Goal: Information Seeking & Learning: Check status

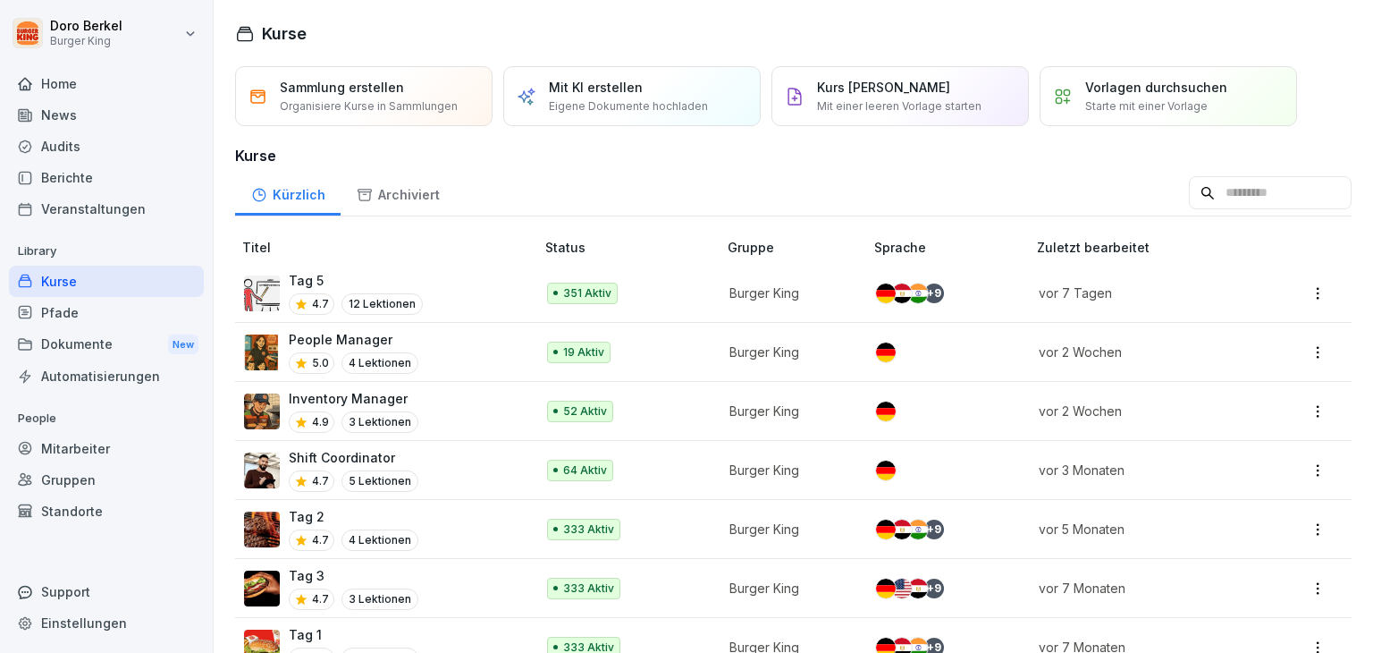
click at [80, 339] on div "Dokumente New" at bounding box center [106, 344] width 195 height 33
click at [76, 448] on div "Mitarbeiter" at bounding box center [106, 448] width 195 height 31
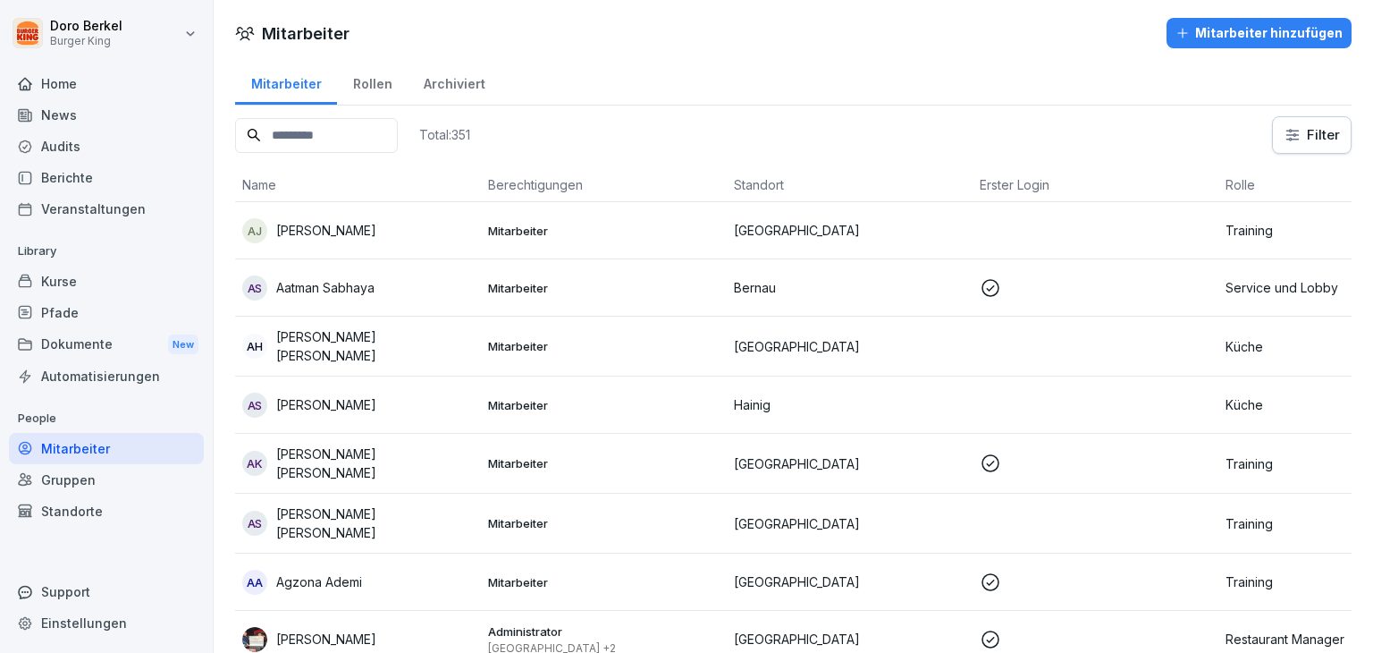
click at [304, 140] on input at bounding box center [316, 135] width 163 height 35
click at [294, 122] on input at bounding box center [316, 135] width 163 height 35
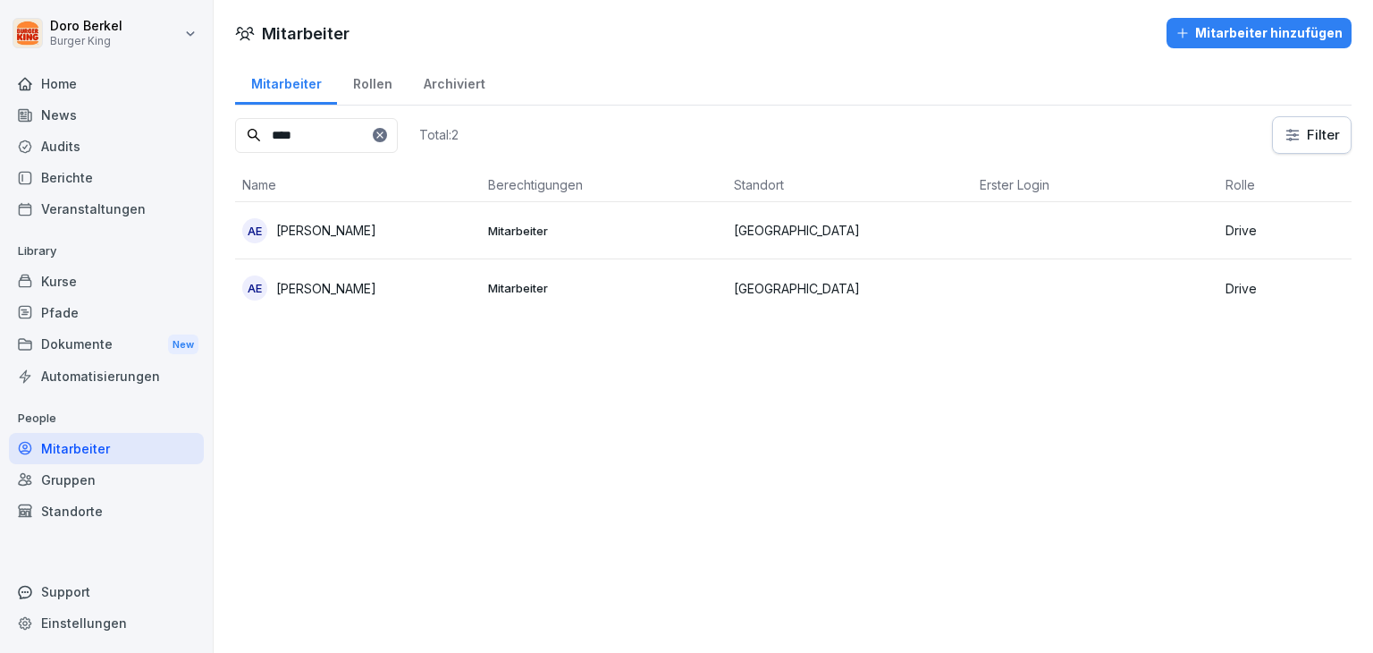
click at [343, 236] on p "Amirhossein Eshaghi" at bounding box center [326, 230] width 100 height 19
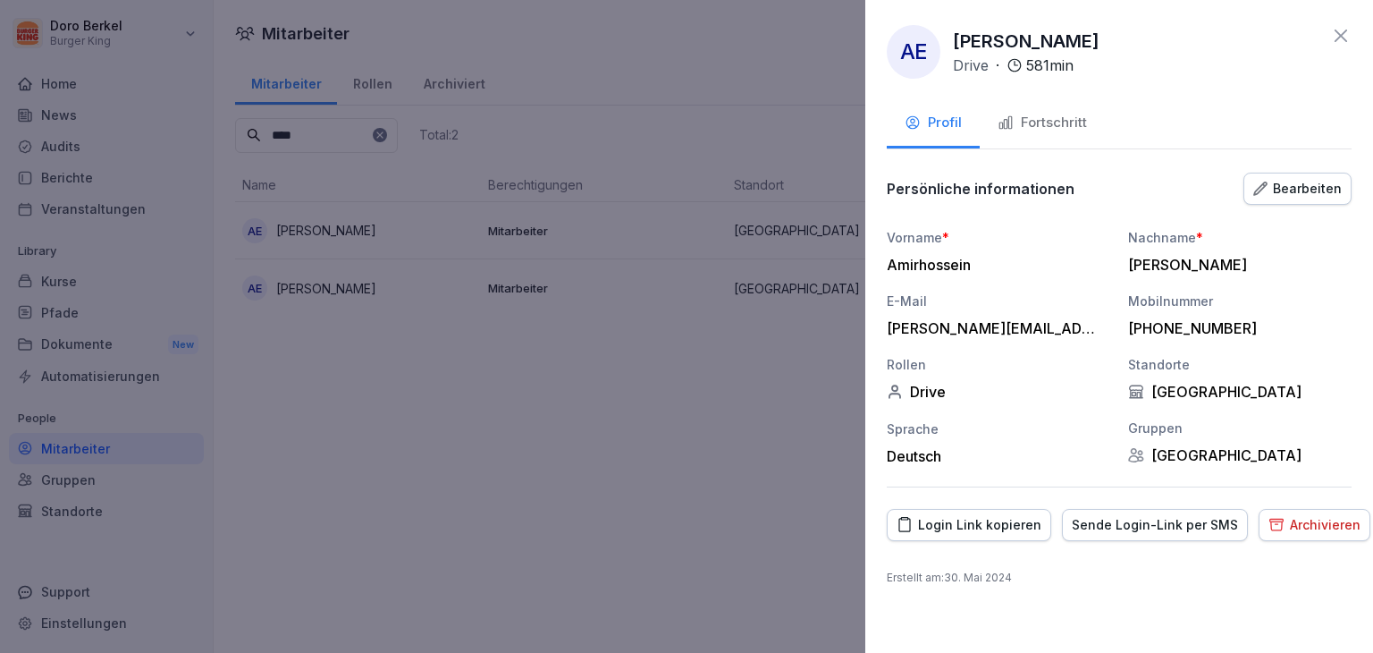
click at [1059, 133] on button "Fortschritt" at bounding box center [1042, 124] width 125 height 48
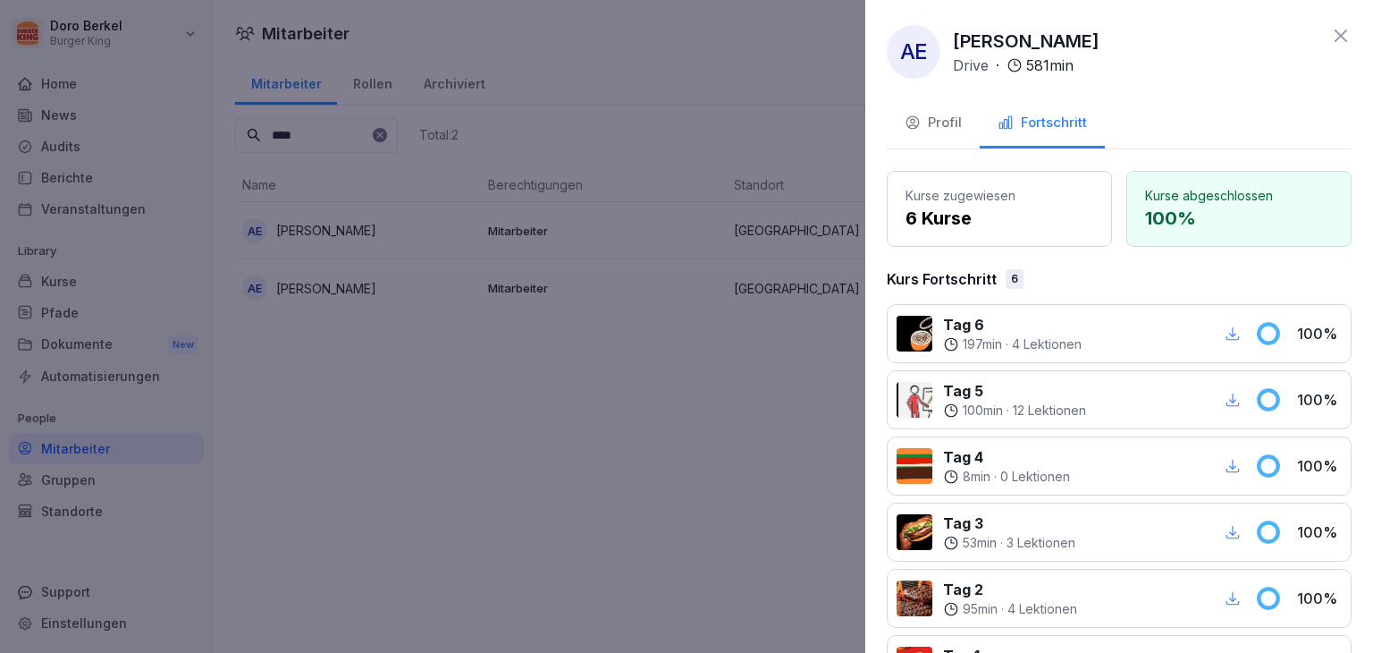
click at [908, 130] on icon "button" at bounding box center [913, 122] width 16 height 16
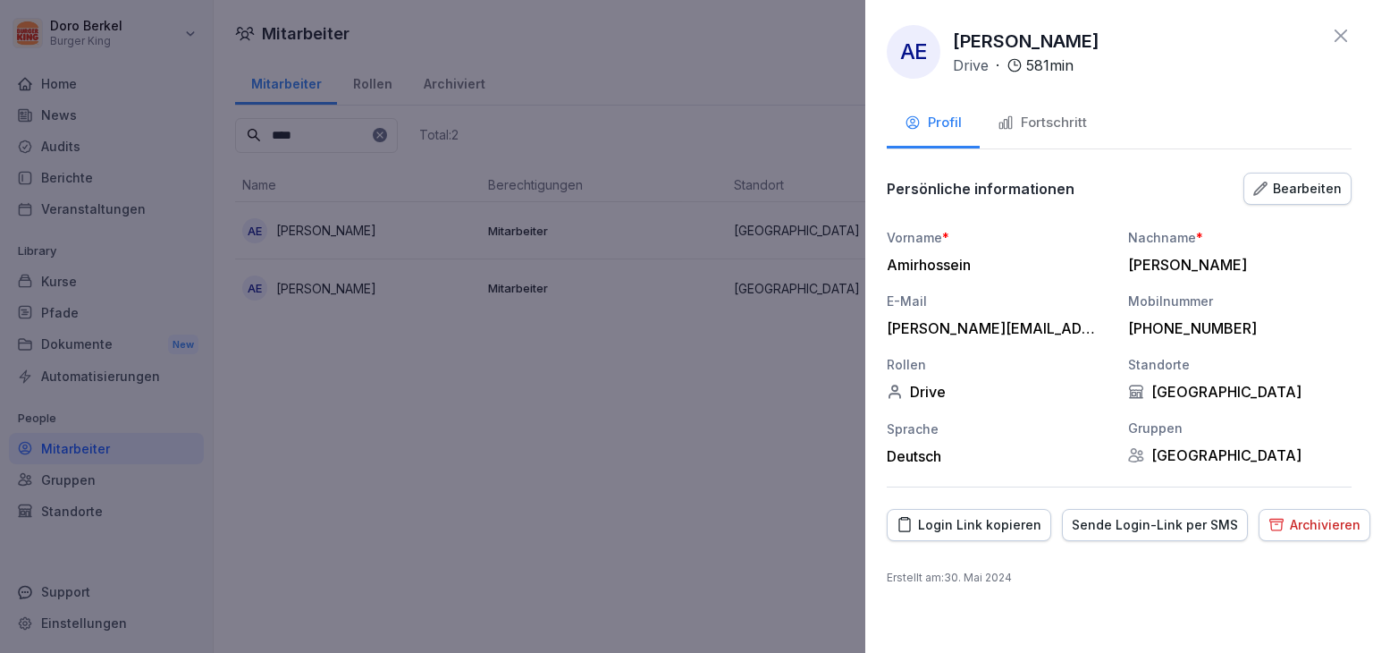
click at [551, 237] on div at bounding box center [686, 326] width 1373 height 653
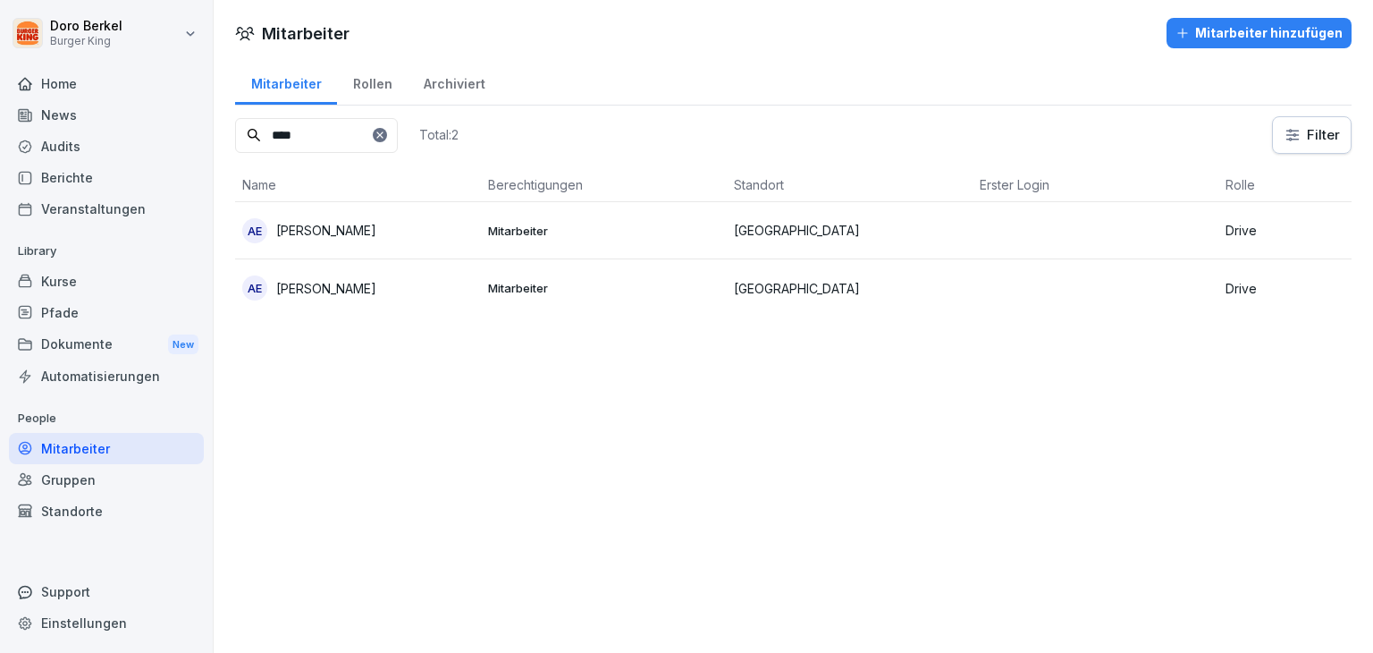
click at [365, 283] on p "Amirhossein Eshaghi" at bounding box center [326, 288] width 100 height 19
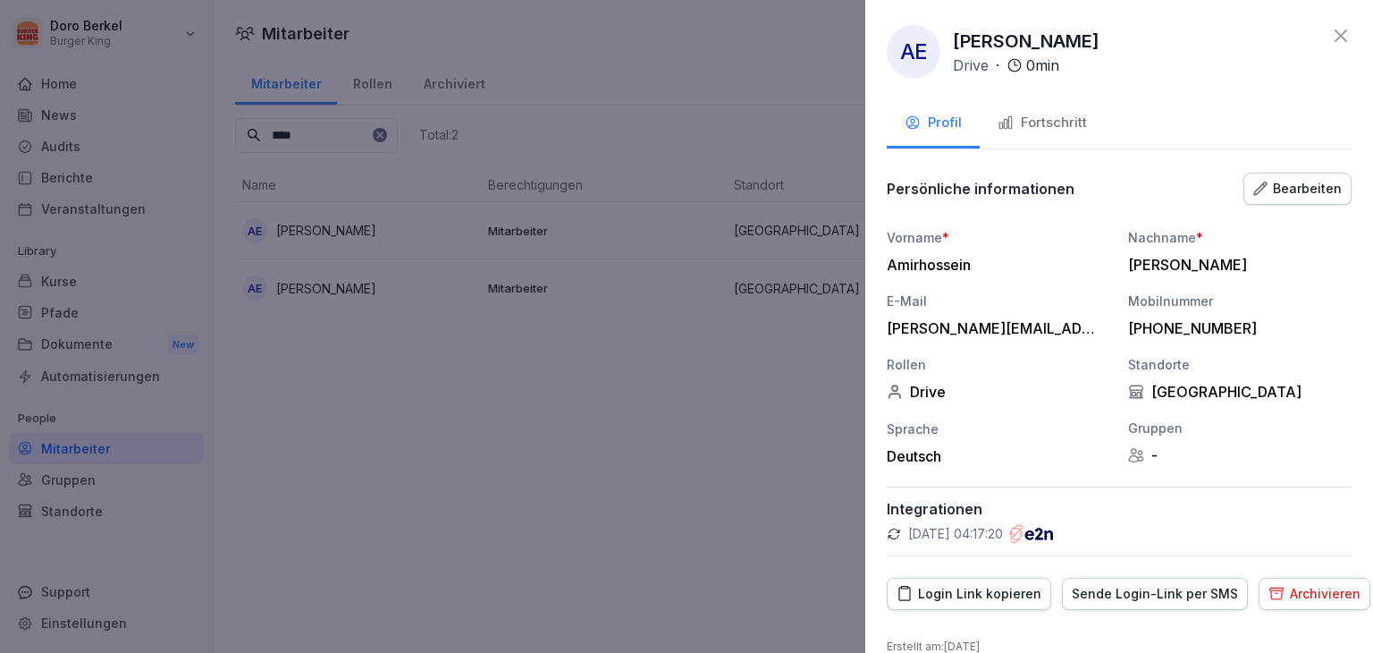
click at [1032, 119] on div "Fortschritt" at bounding box center [1042, 123] width 89 height 21
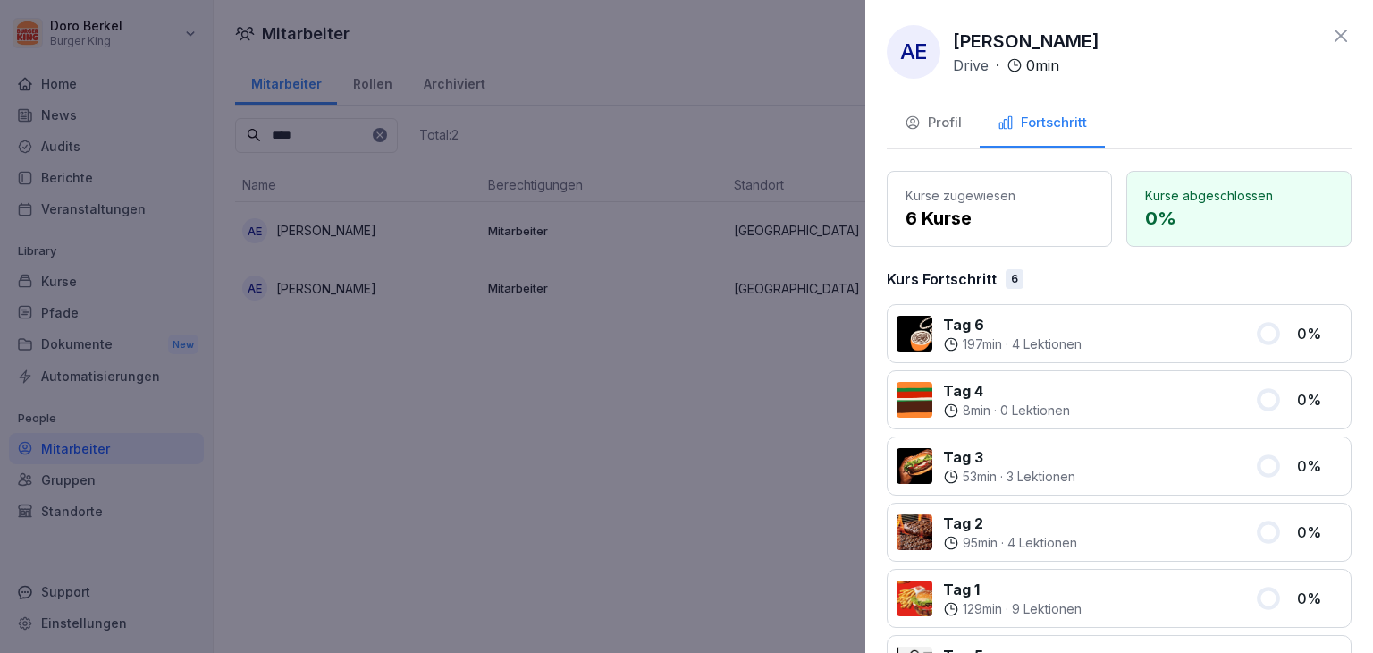
click at [941, 116] on div "Profil" at bounding box center [933, 123] width 57 height 21
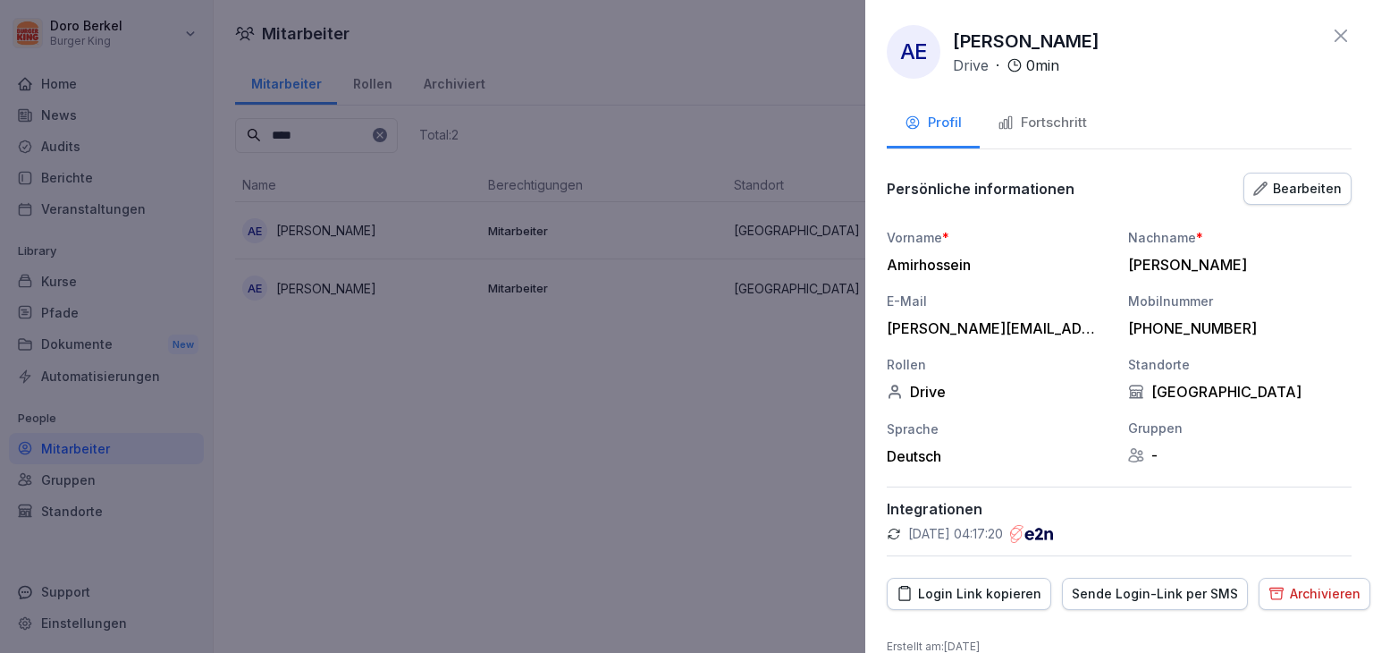
click at [1290, 596] on div "Archivieren" at bounding box center [1315, 594] width 92 height 20
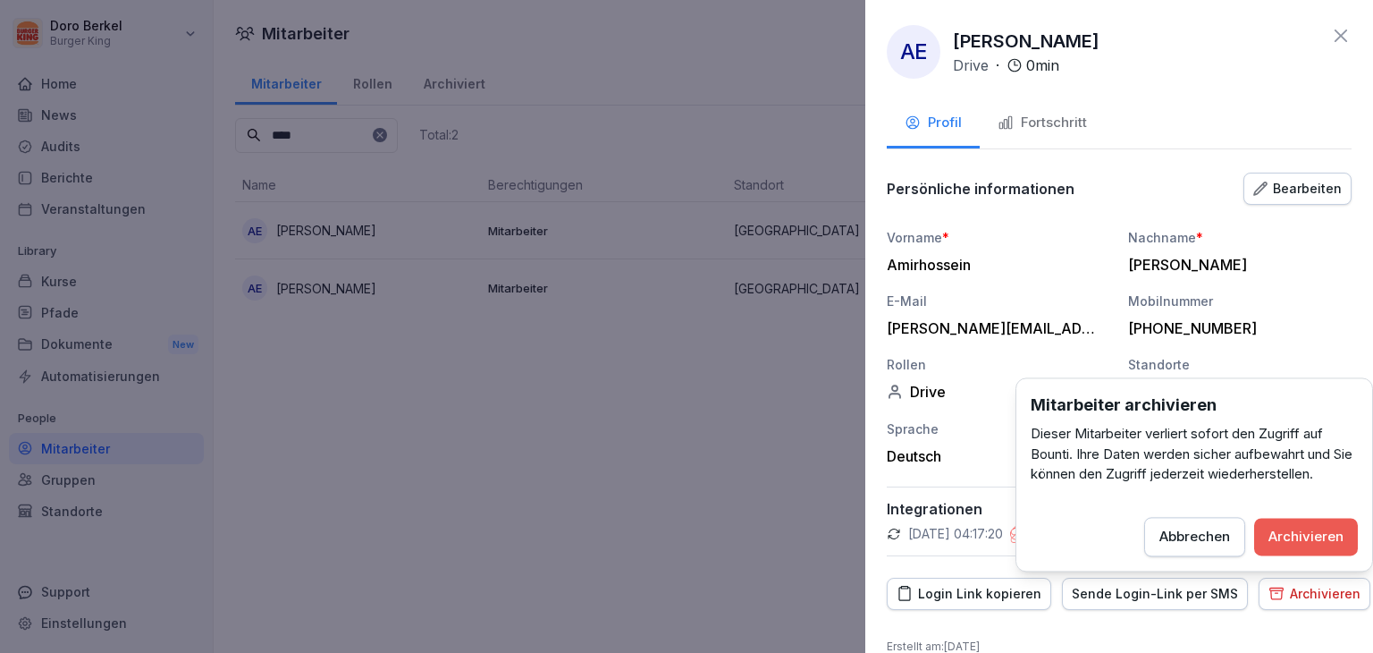
click at [1305, 534] on div "Archivieren" at bounding box center [1306, 537] width 75 height 20
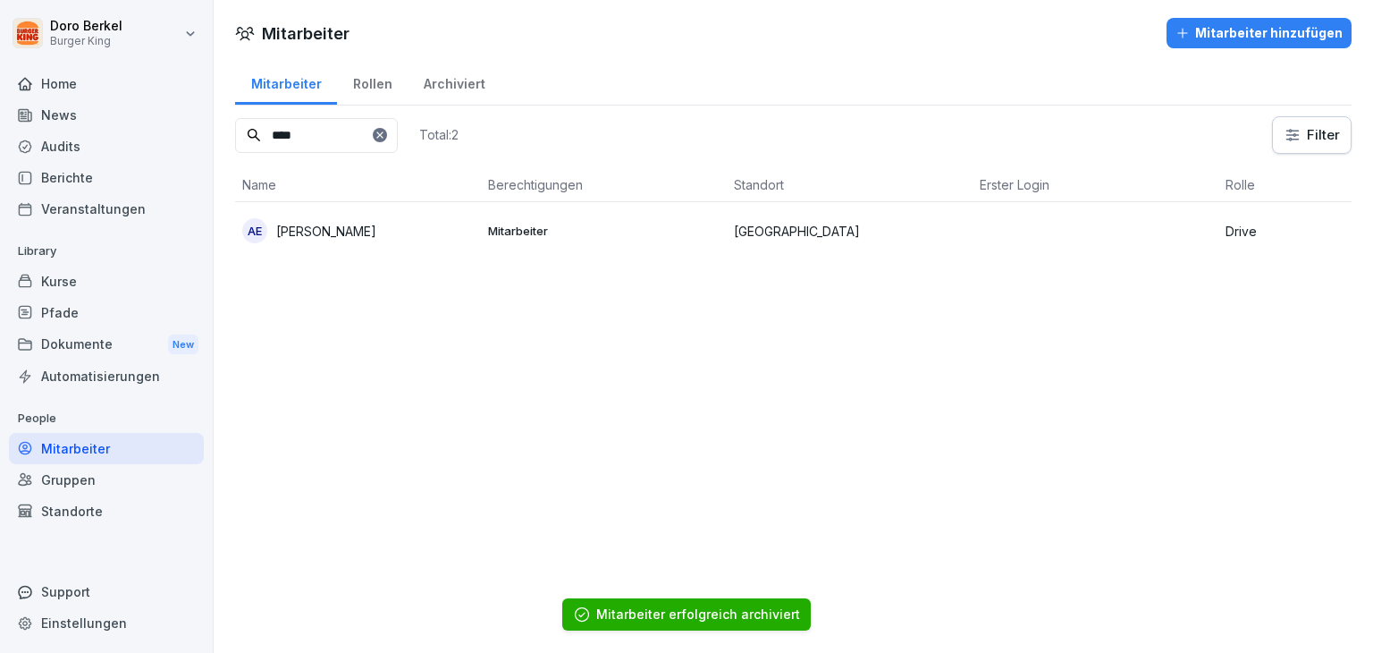
drag, startPoint x: 312, startPoint y: 134, endPoint x: 197, endPoint y: 135, distance: 115.3
click at [197, 135] on div "Doro Berkel Burger King Home News Audits Berichte Veranstaltungen Library Kurse…" at bounding box center [686, 326] width 1373 height 653
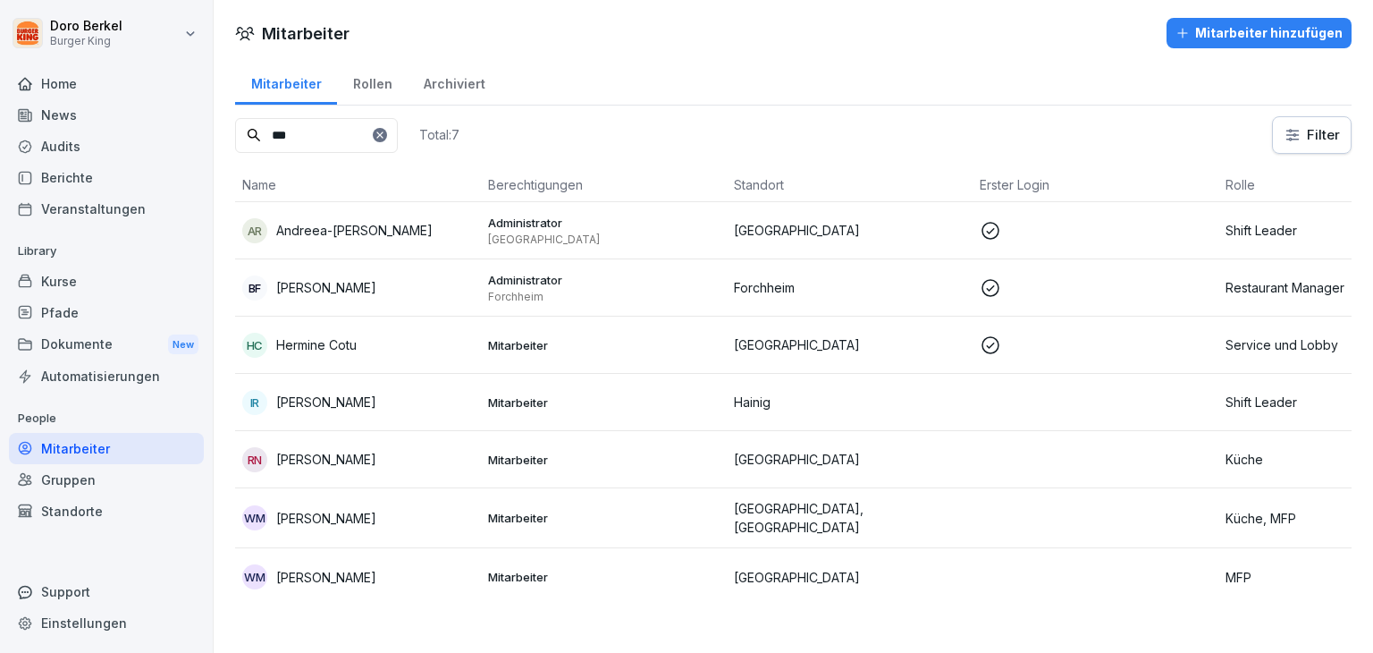
type input "***"
click at [353, 512] on p "[PERSON_NAME]" at bounding box center [326, 518] width 100 height 19
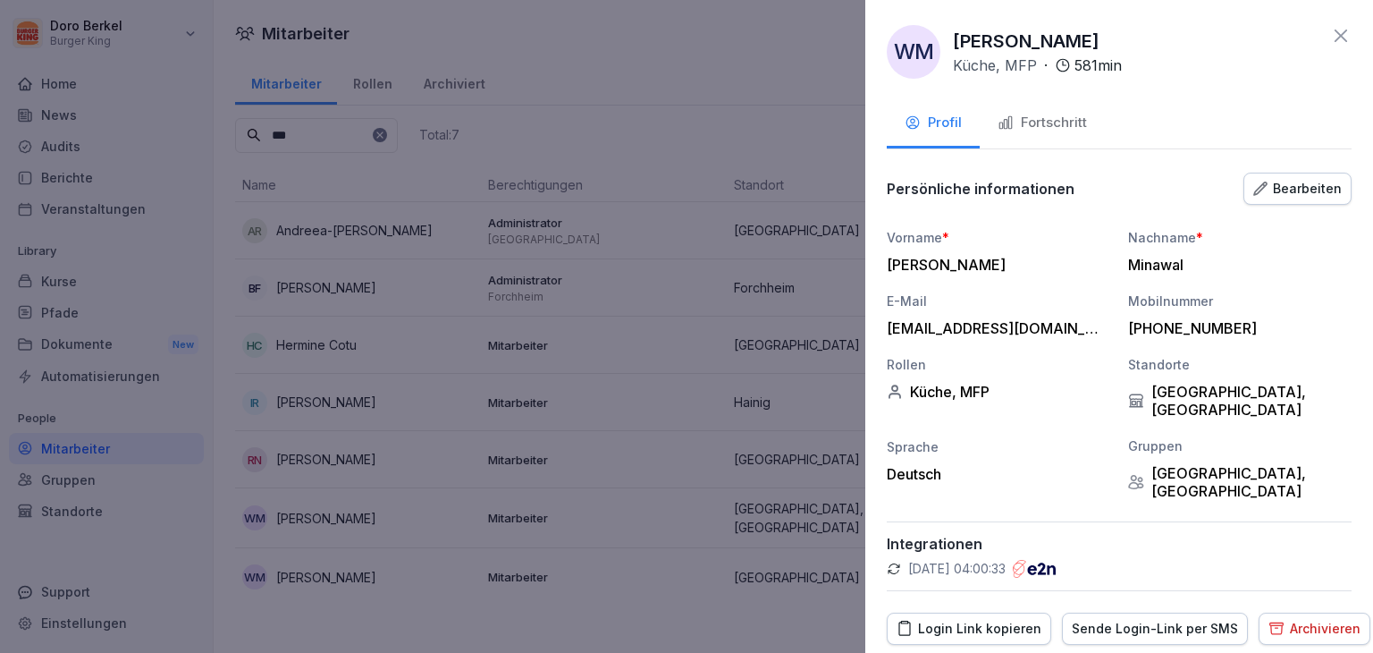
click at [1044, 118] on div "Fortschritt" at bounding box center [1042, 123] width 89 height 21
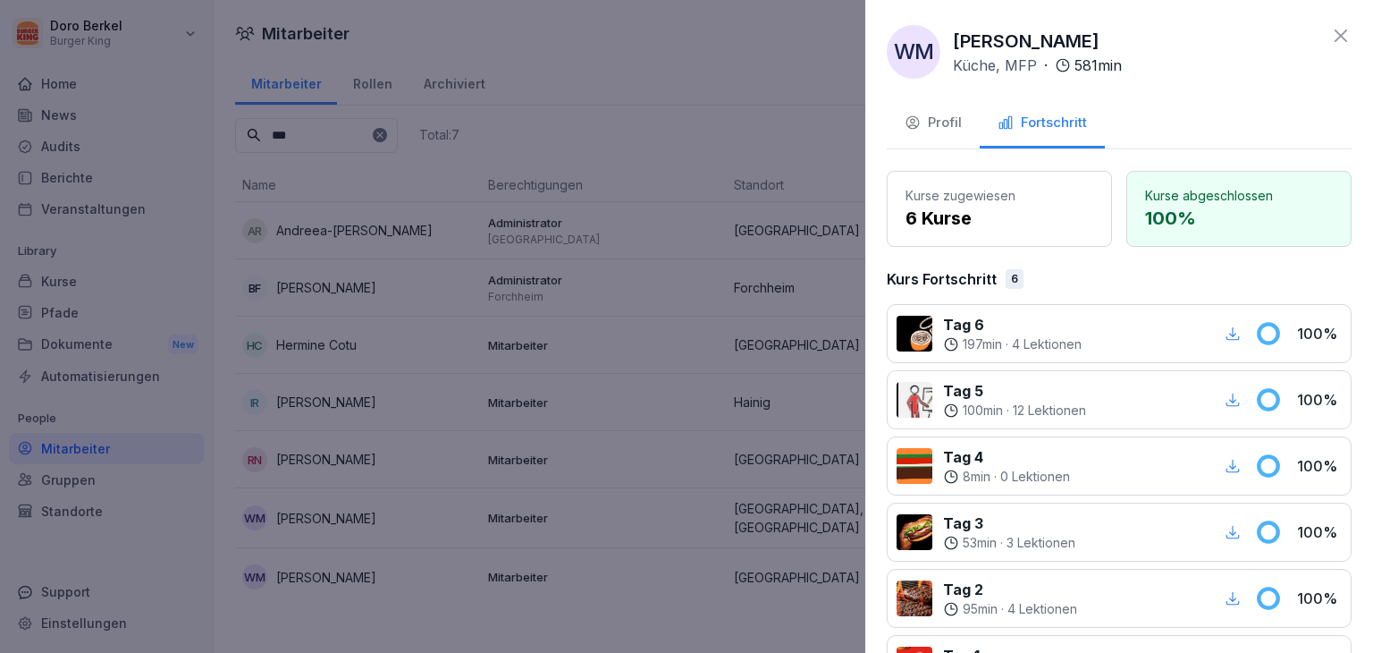
click at [942, 120] on div "Profil" at bounding box center [933, 123] width 57 height 21
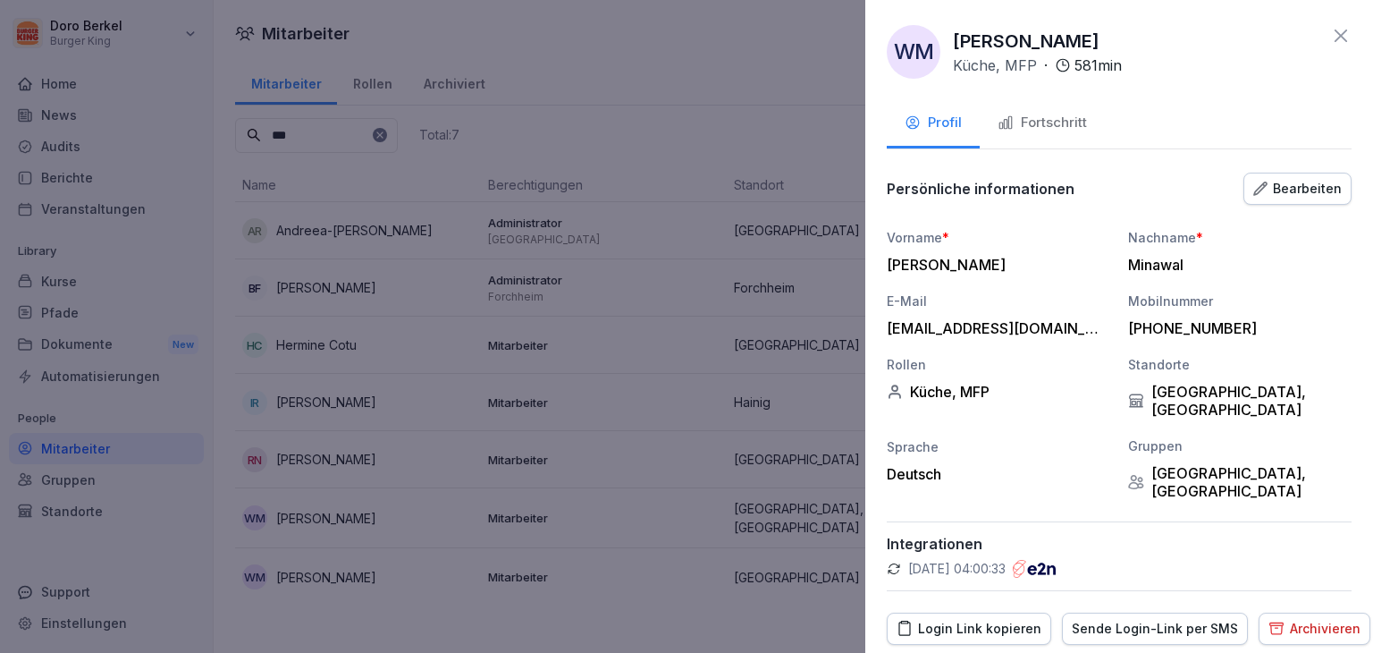
click at [315, 571] on div at bounding box center [686, 326] width 1373 height 653
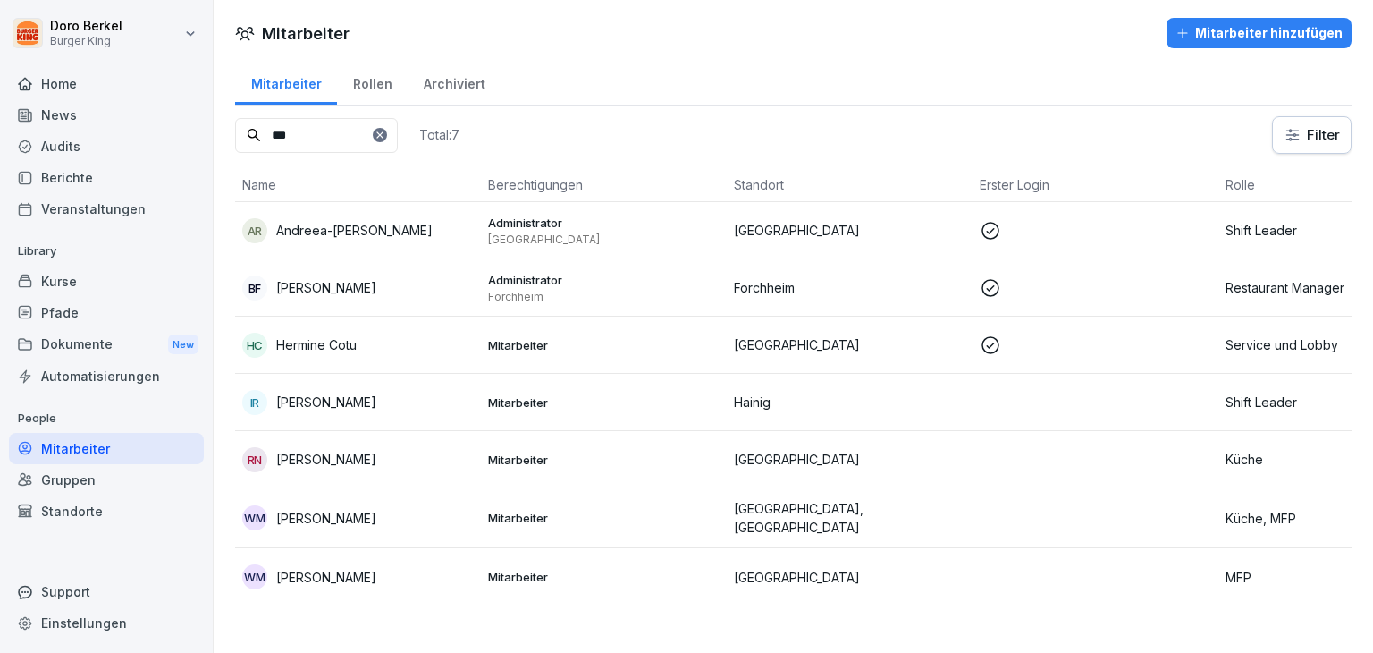
click at [362, 572] on p "[PERSON_NAME]" at bounding box center [326, 577] width 100 height 19
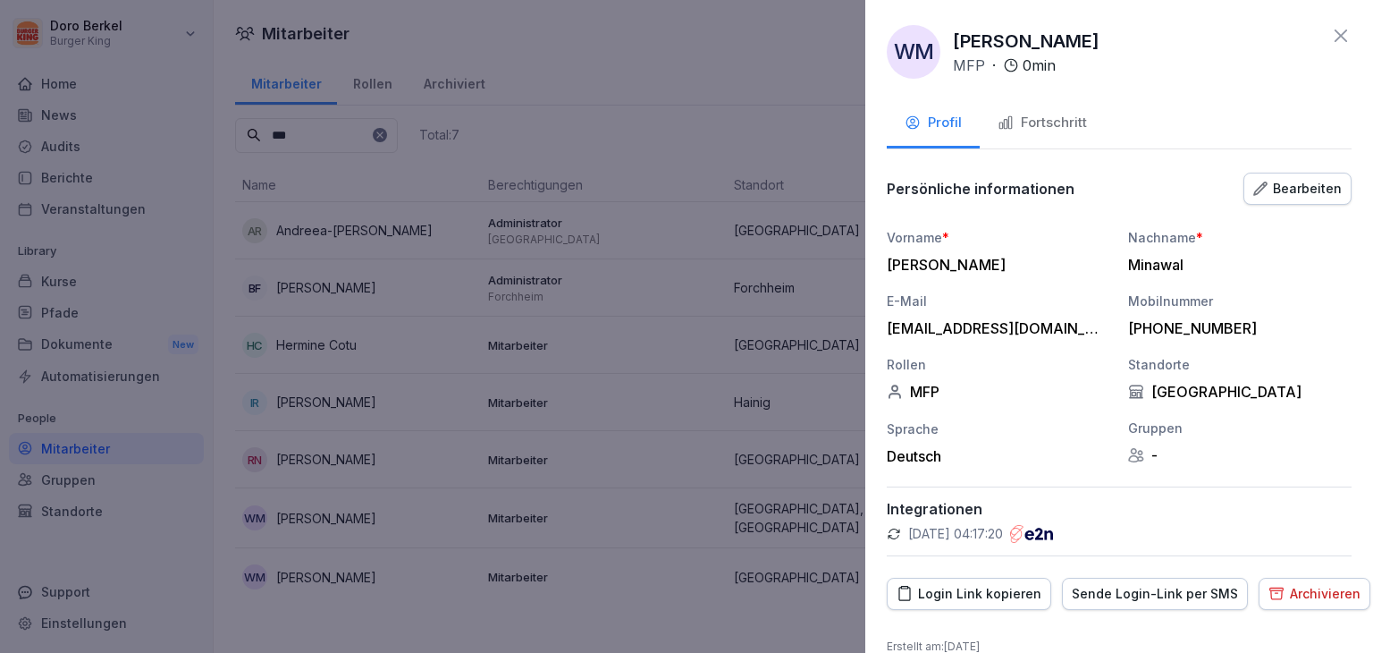
click at [1304, 595] on div "Archivieren" at bounding box center [1315, 594] width 92 height 20
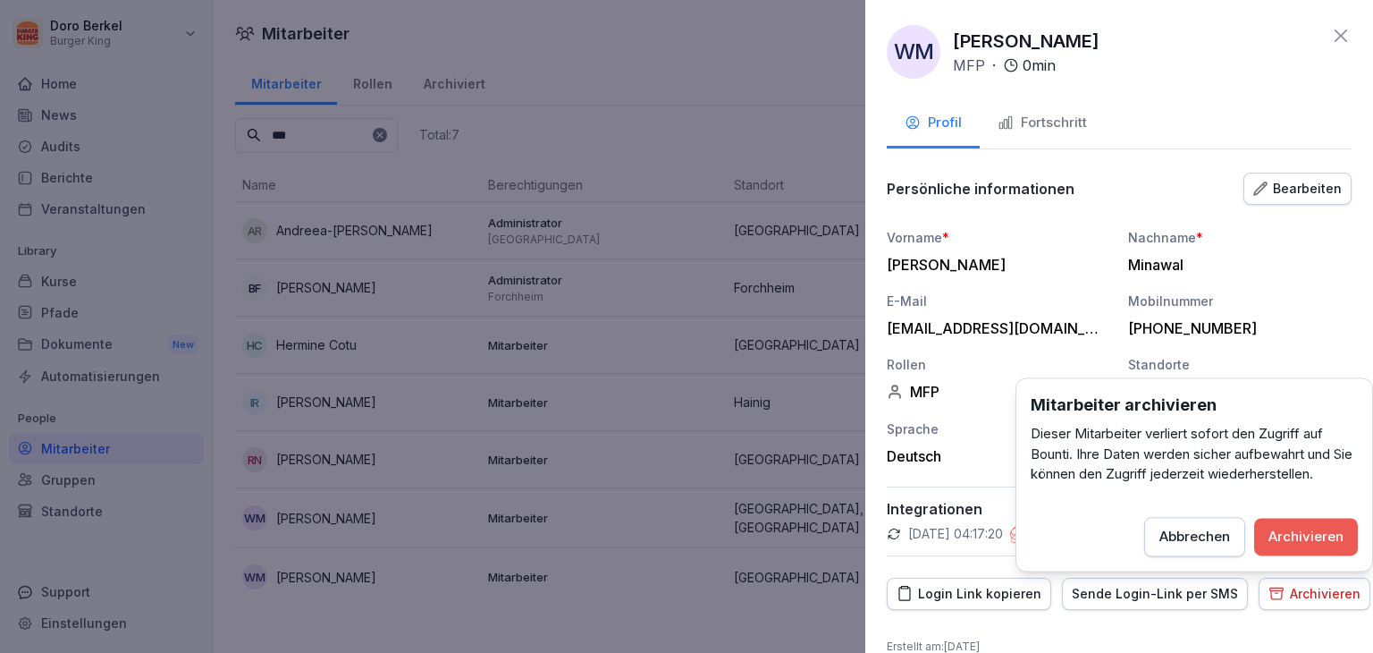
click at [1307, 545] on div "Archivieren" at bounding box center [1306, 537] width 75 height 20
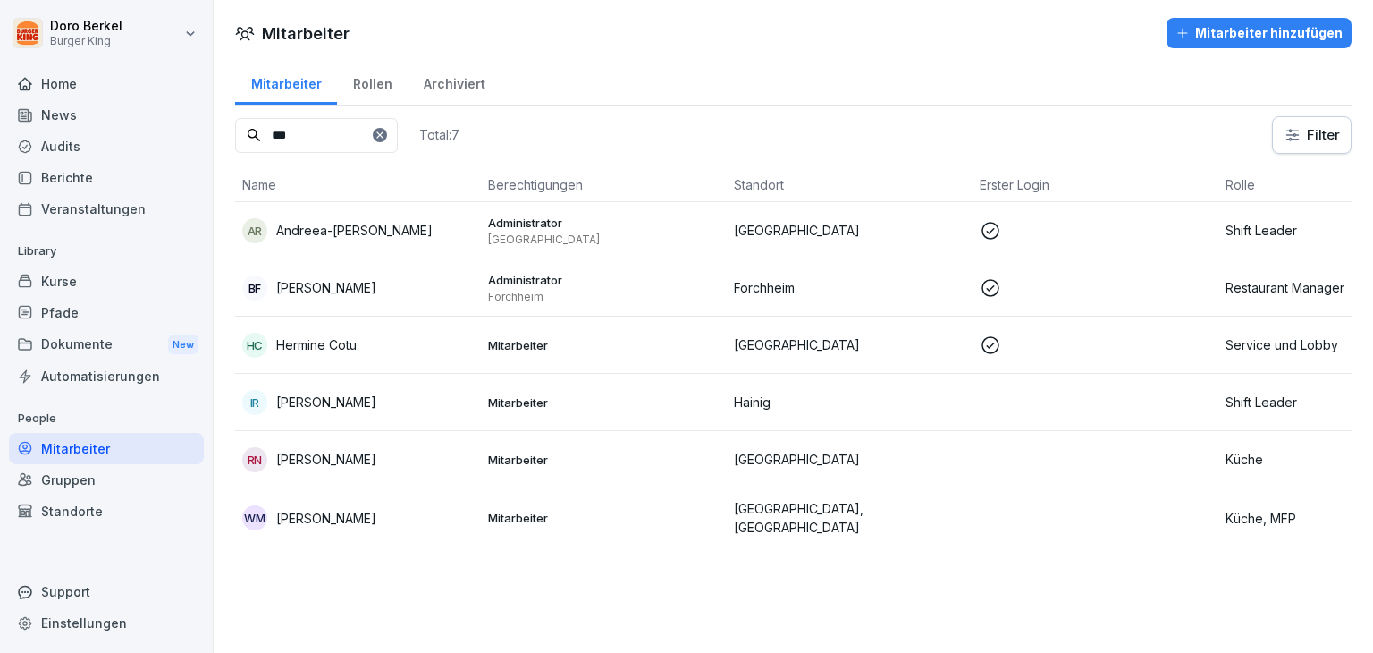
click at [65, 180] on div "Berichte" at bounding box center [106, 177] width 195 height 31
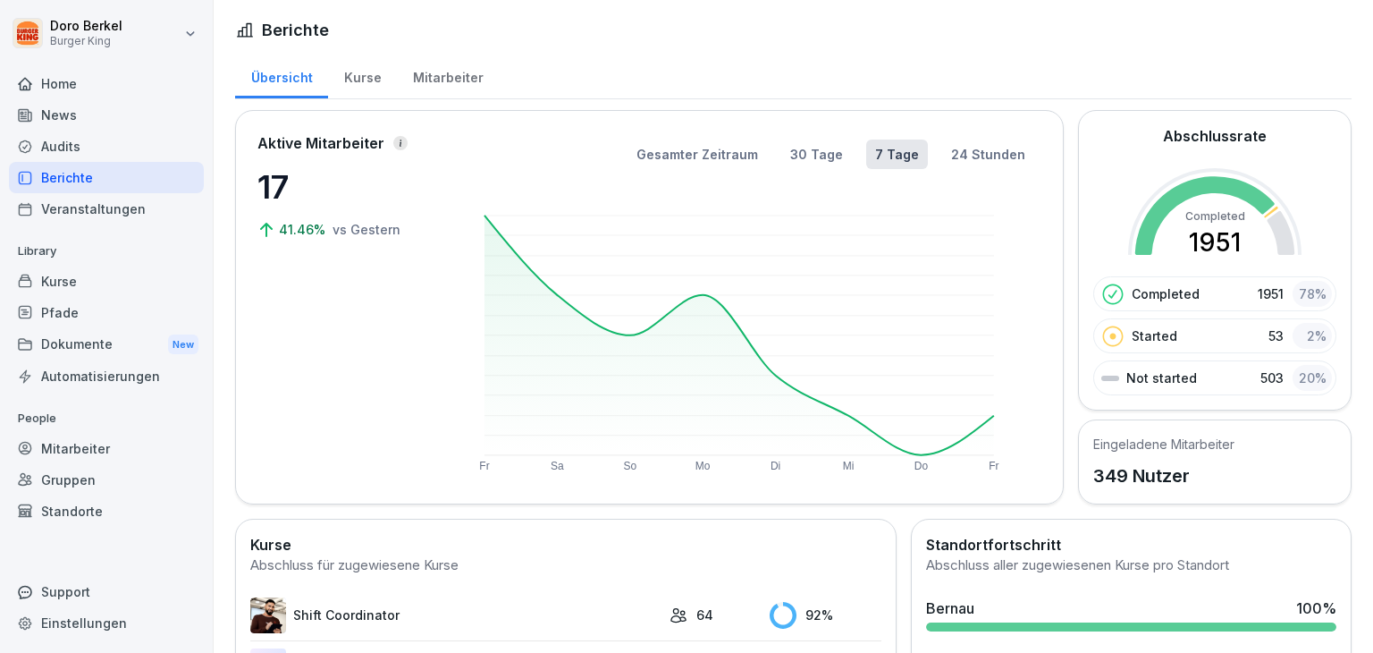
click at [65, 278] on div "Kurse" at bounding box center [106, 281] width 195 height 31
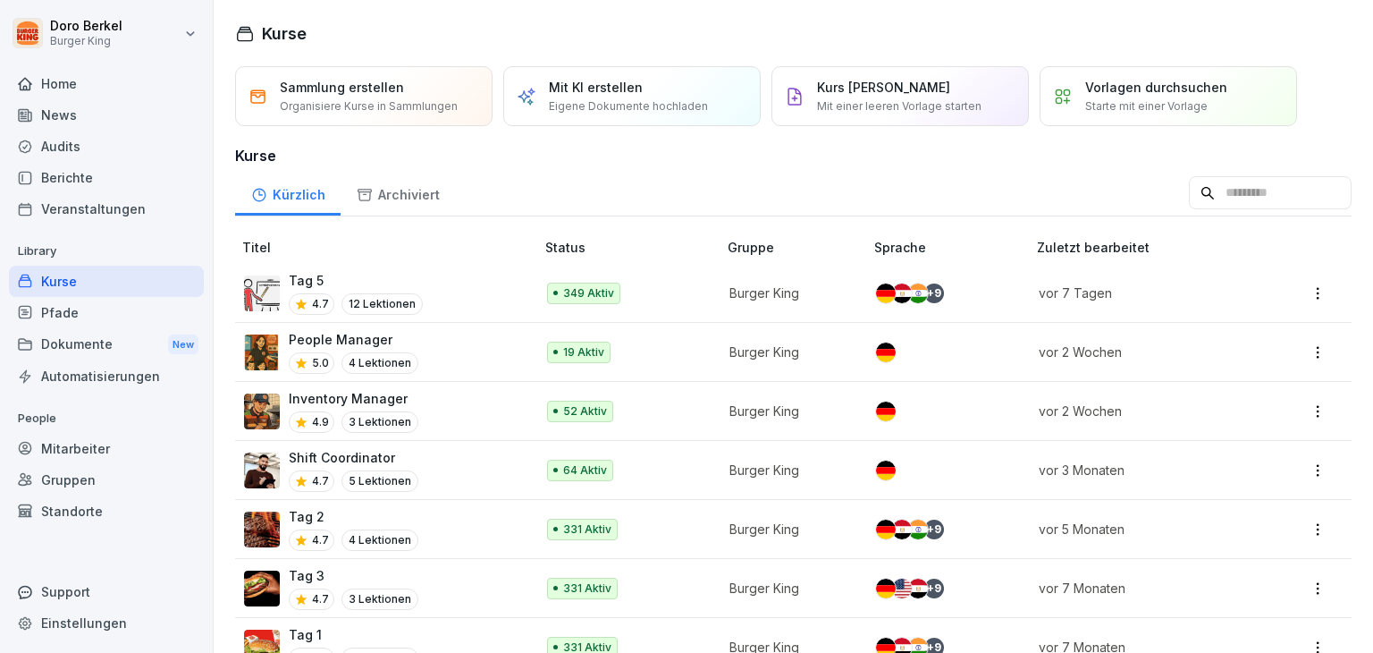
click at [300, 282] on p "Tag 5" at bounding box center [356, 280] width 134 height 19
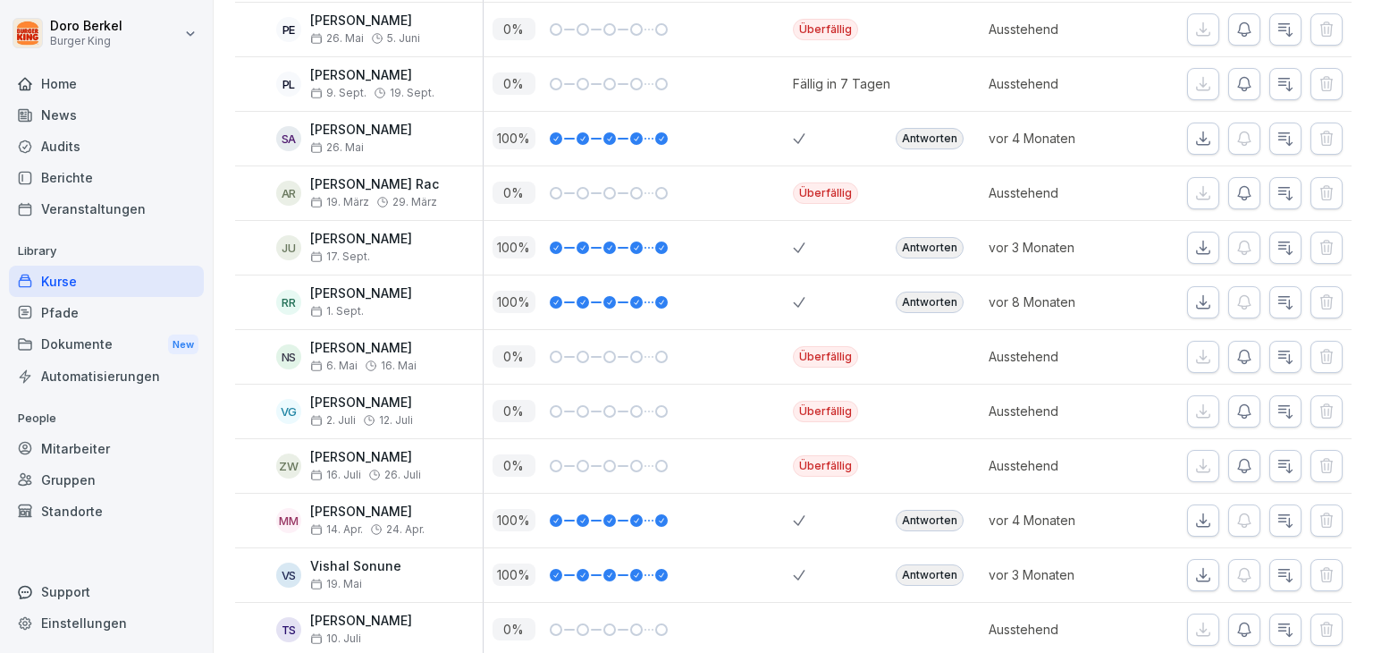
scroll to position [89, 0]
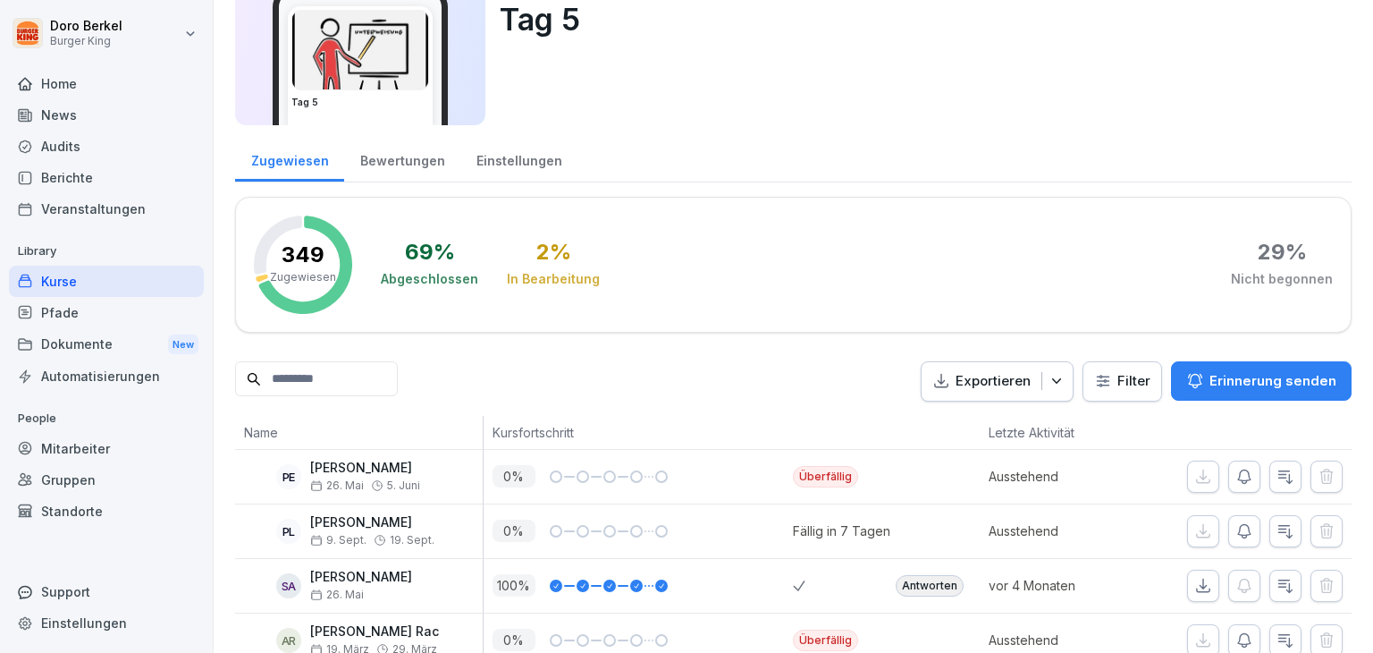
click at [1136, 380] on html "Doro Berkel Burger King Home News Audits Berichte Veranstaltungen Library Kurse…" at bounding box center [686, 326] width 1373 height 653
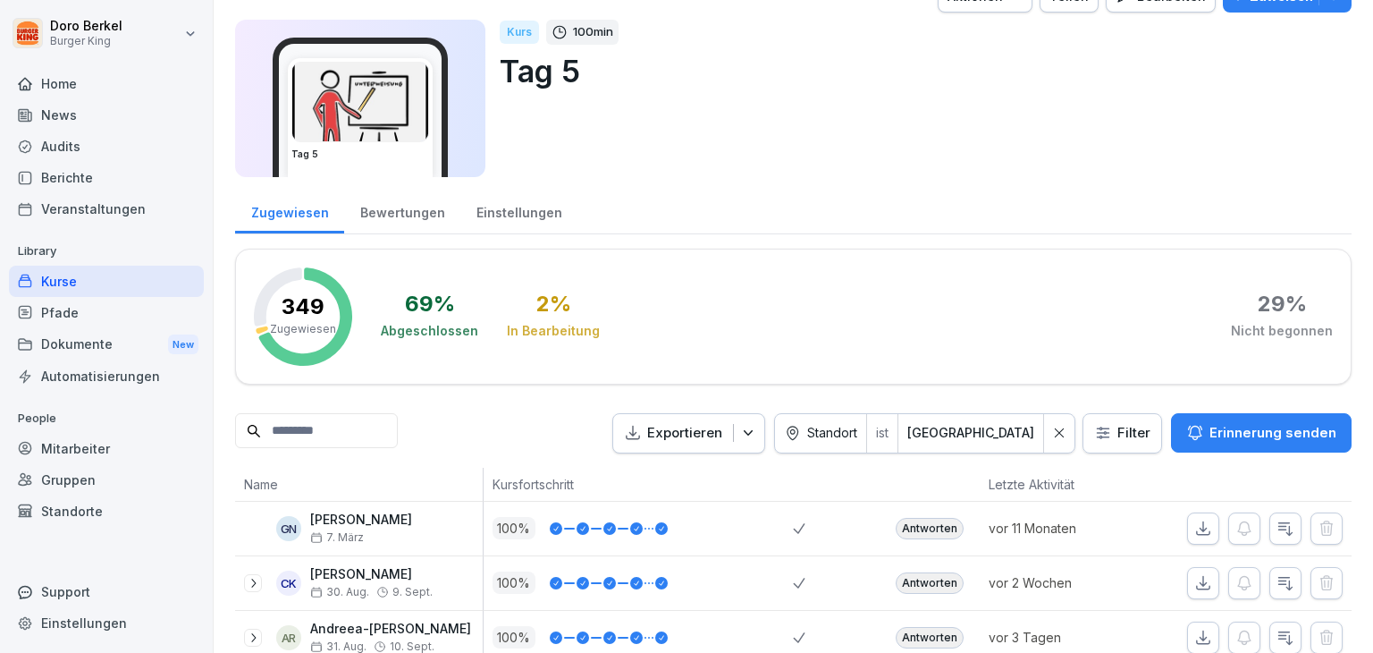
scroll to position [32, 0]
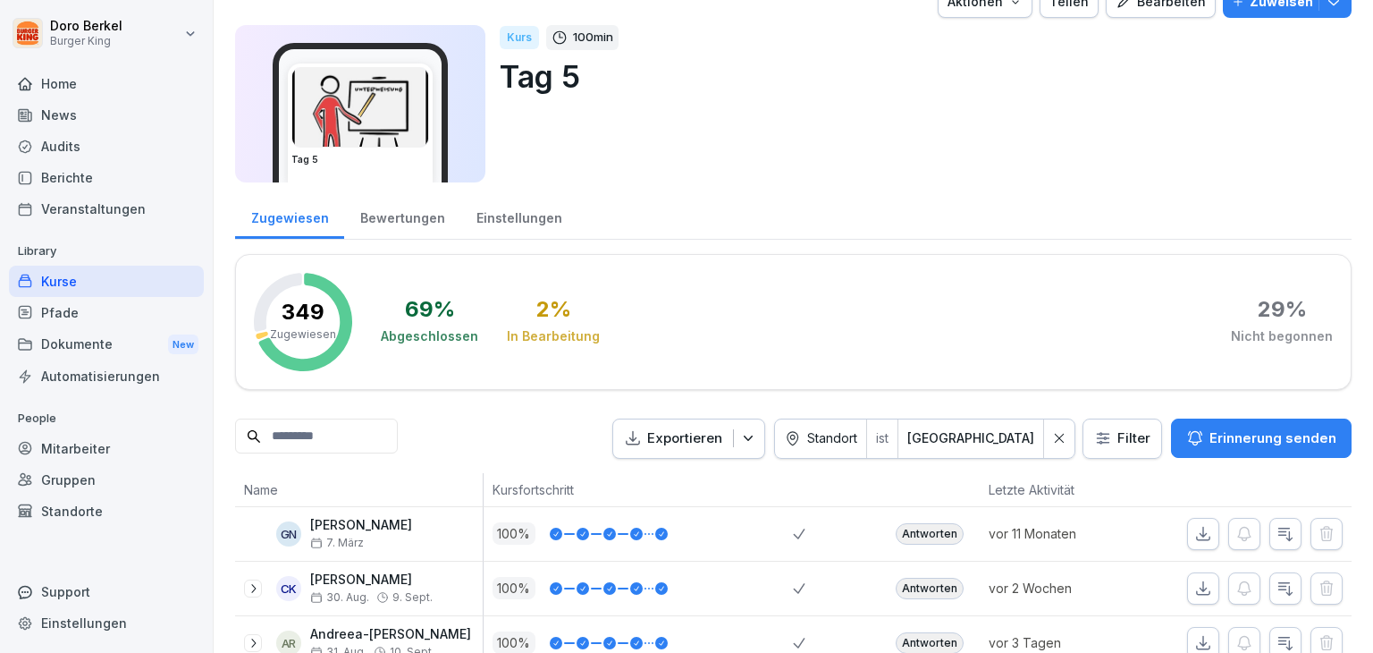
click at [303, 437] on input at bounding box center [316, 435] width 163 height 35
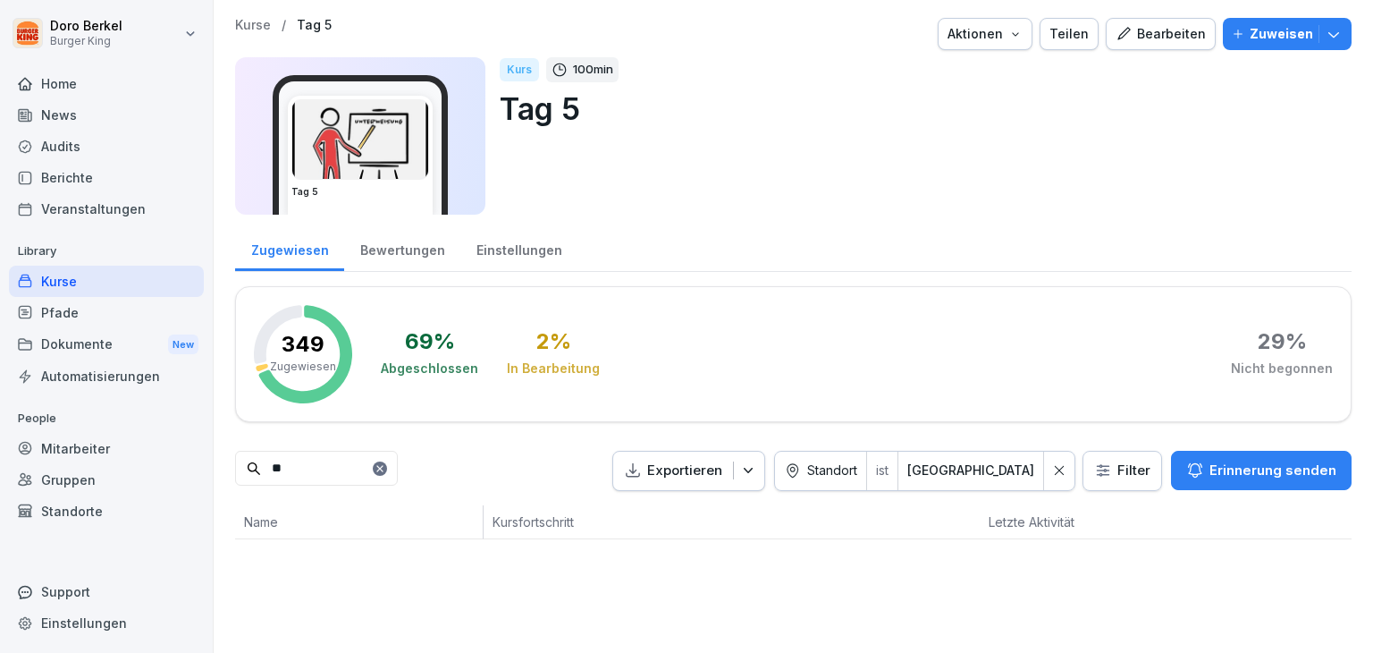
type input "*"
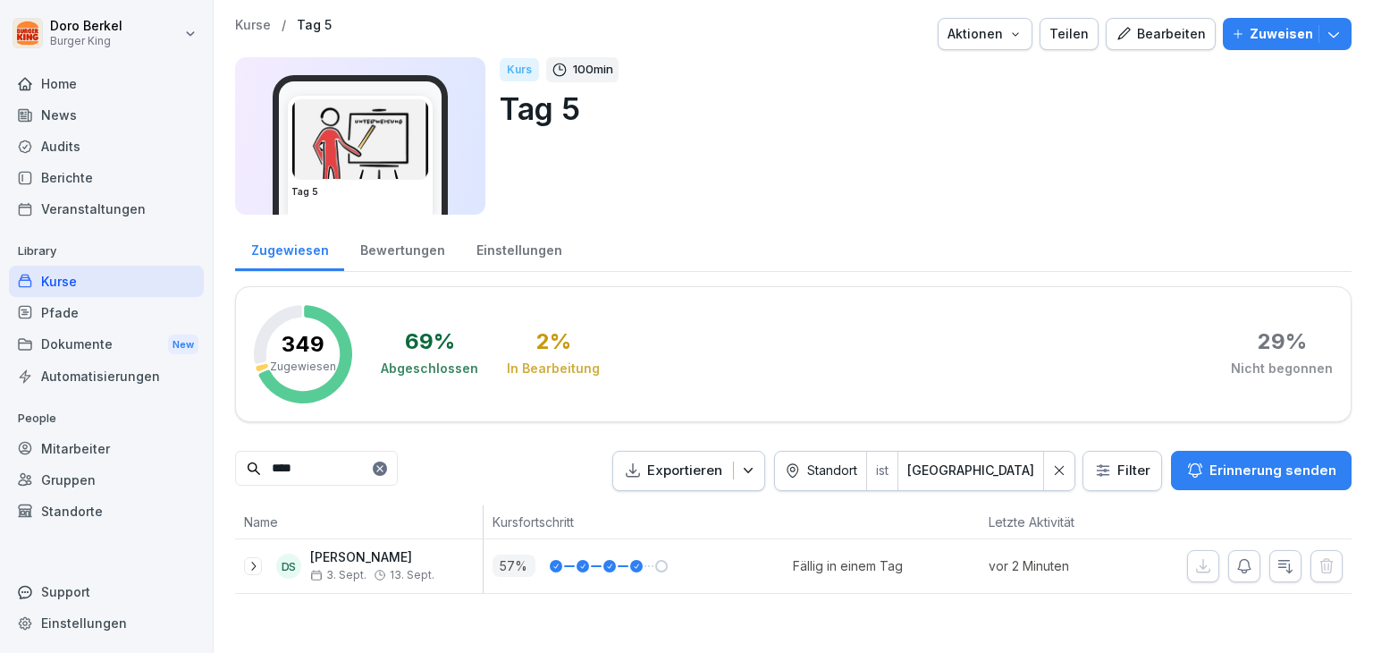
type input "****"
click at [251, 566] on icon at bounding box center [253, 566] width 14 height 14
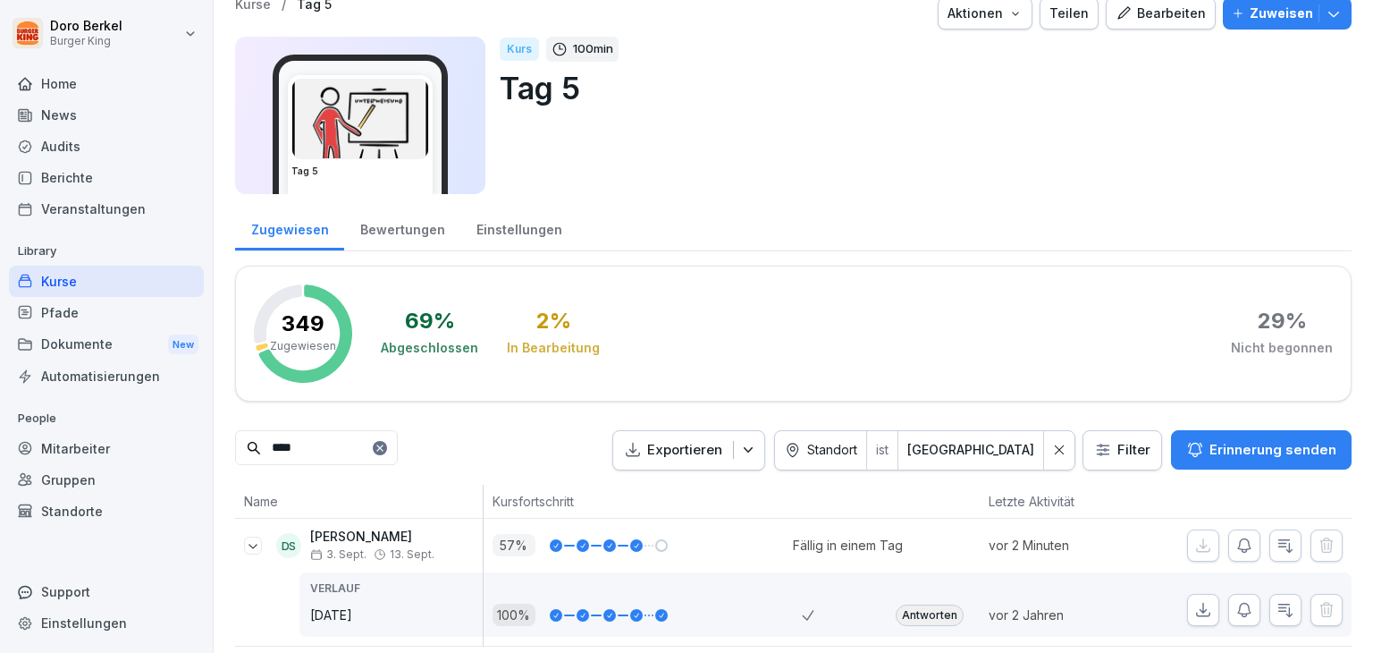
scroll to position [57, 0]
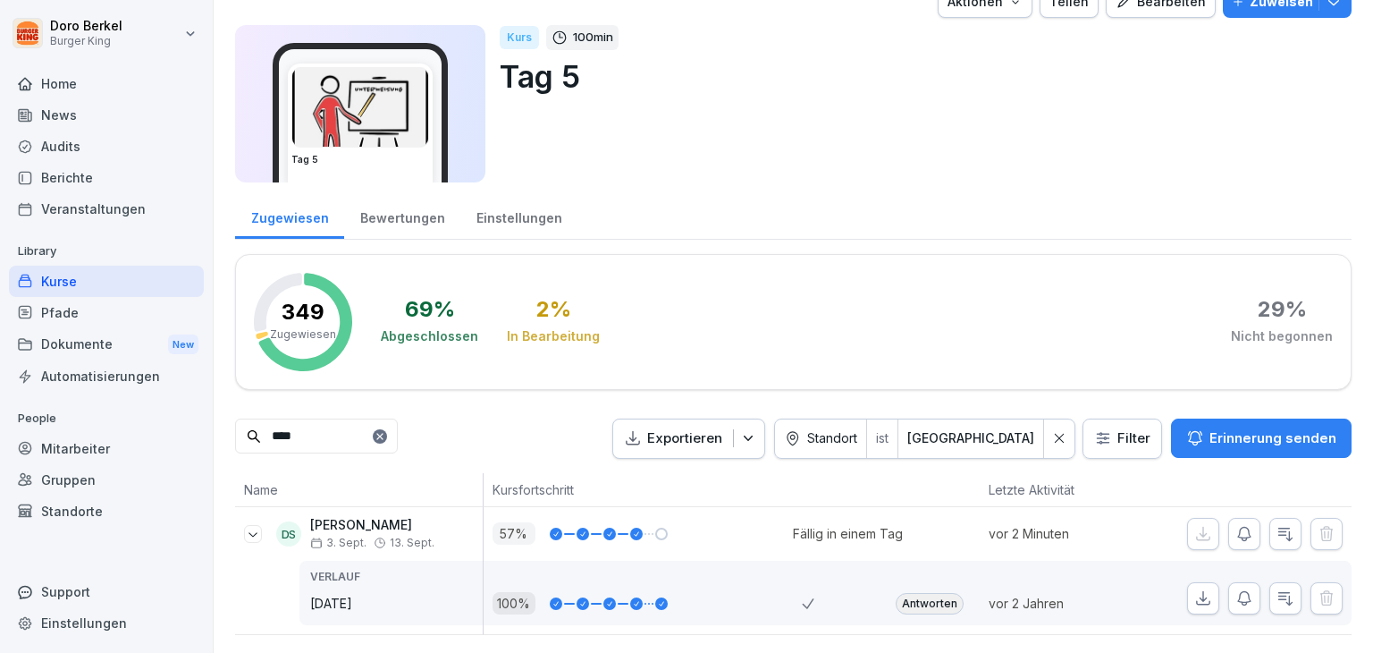
click at [257, 525] on div at bounding box center [253, 534] width 18 height 18
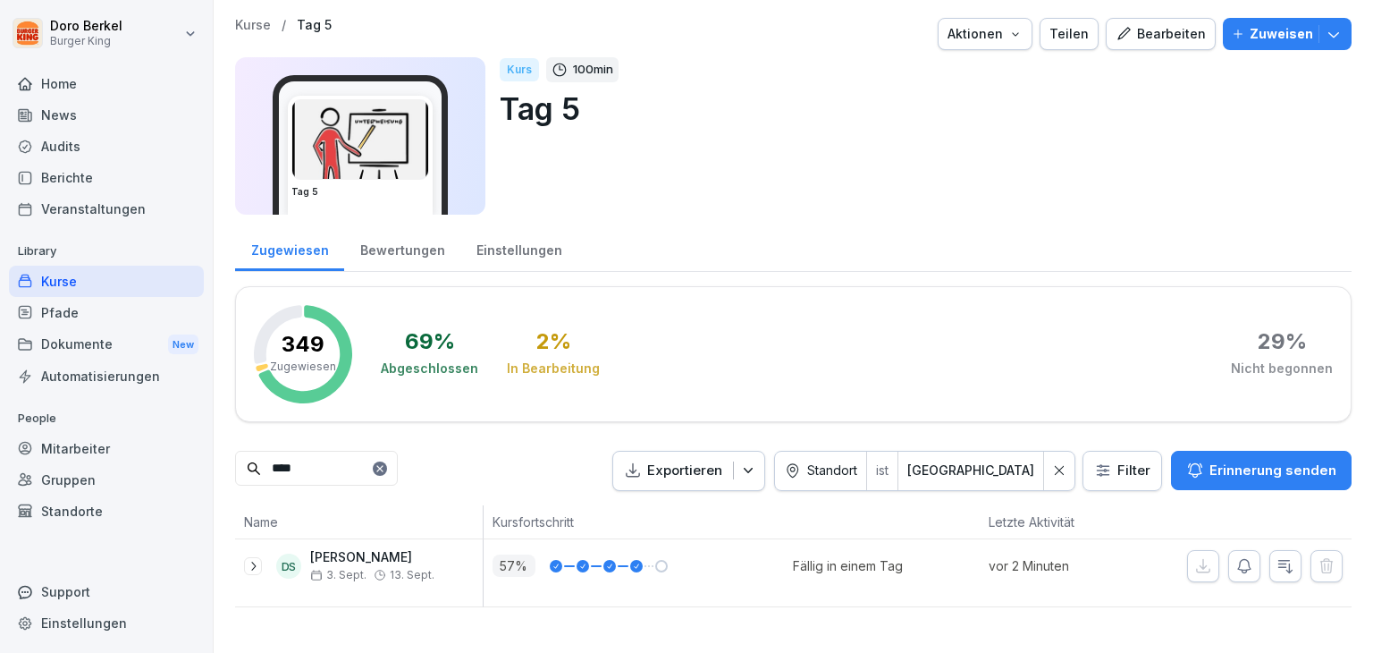
scroll to position [0, 0]
click at [385, 471] on icon at bounding box center [380, 468] width 11 height 11
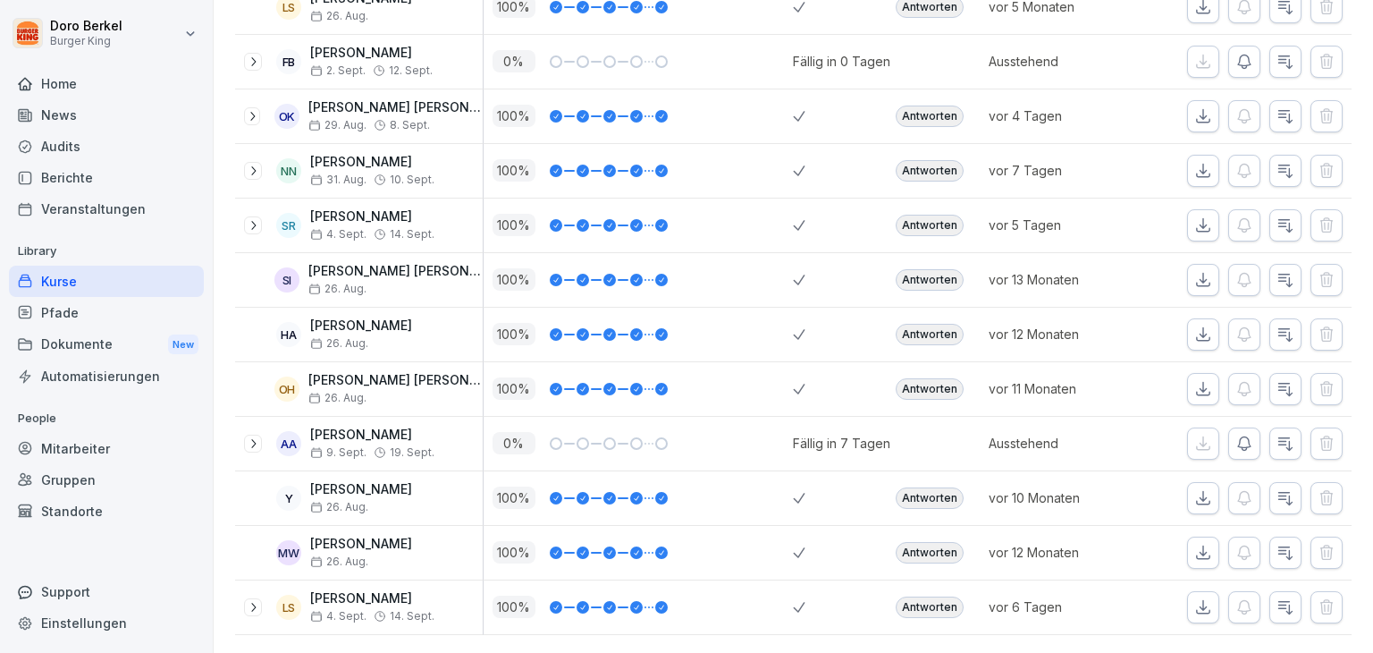
scroll to position [926, 0]
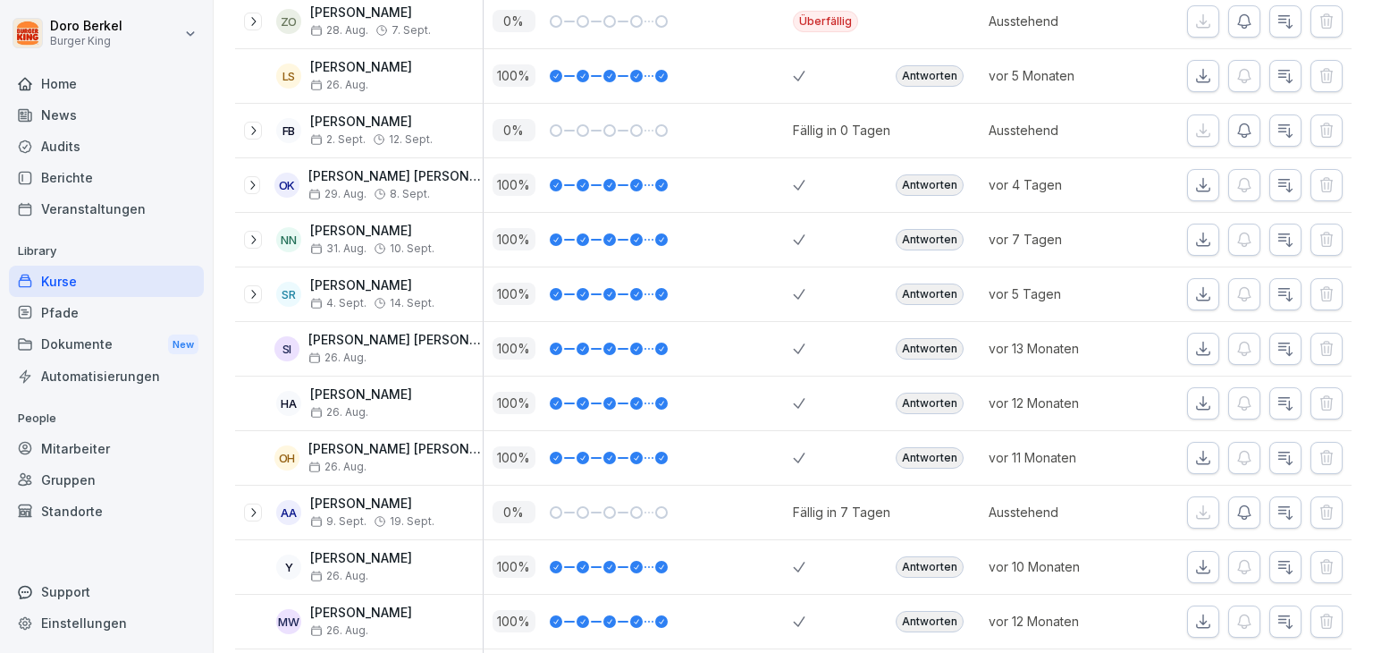
click at [383, 333] on p "[PERSON_NAME] [PERSON_NAME]" at bounding box center [395, 340] width 174 height 15
drag, startPoint x: 641, startPoint y: 351, endPoint x: 654, endPoint y: 350, distance: 12.6
click at [642, 350] on div "100 %" at bounding box center [643, 348] width 301 height 22
click at [1277, 344] on icon "button" at bounding box center [1286, 349] width 18 height 18
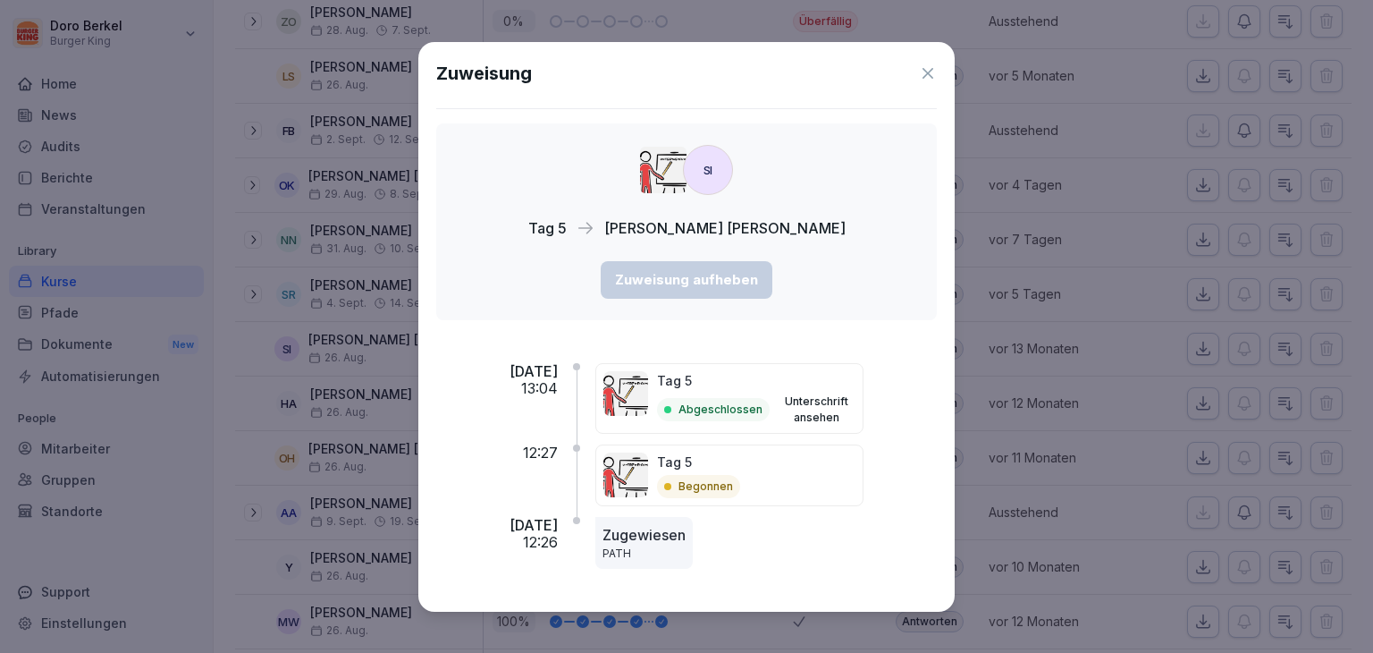
click at [931, 75] on icon at bounding box center [928, 73] width 18 height 18
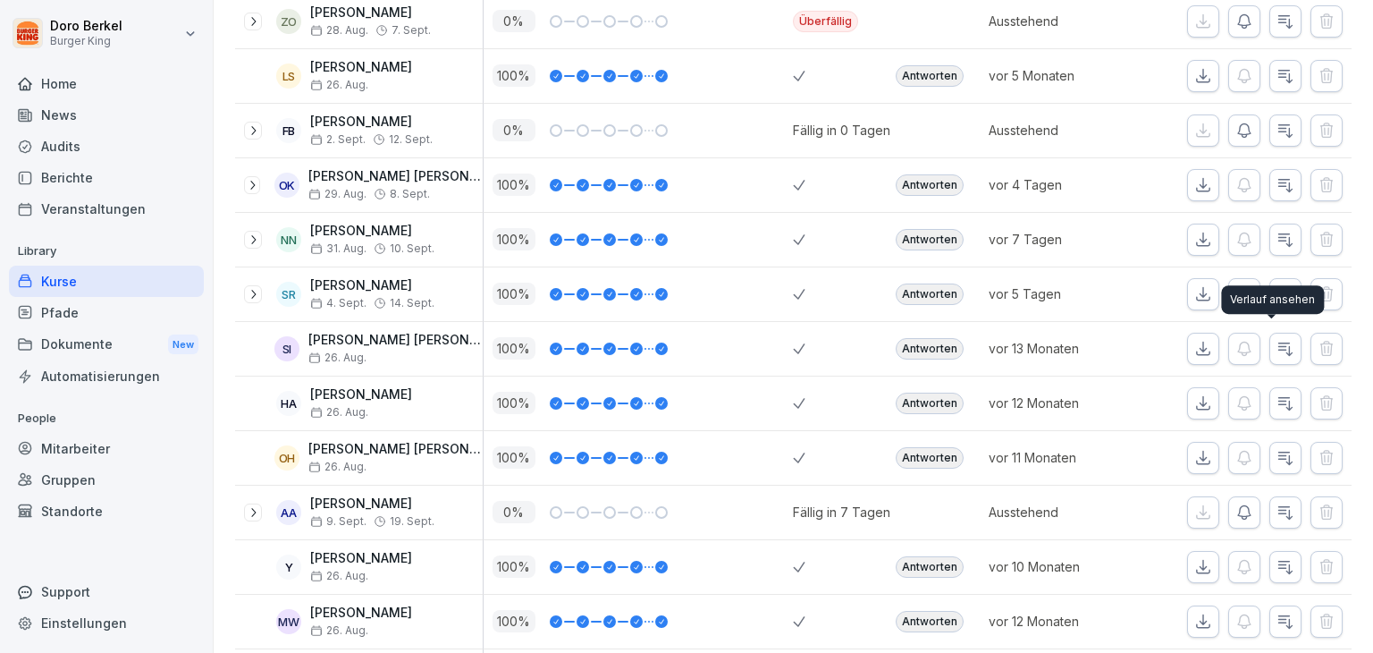
click at [1277, 342] on icon "button" at bounding box center [1286, 349] width 18 height 18
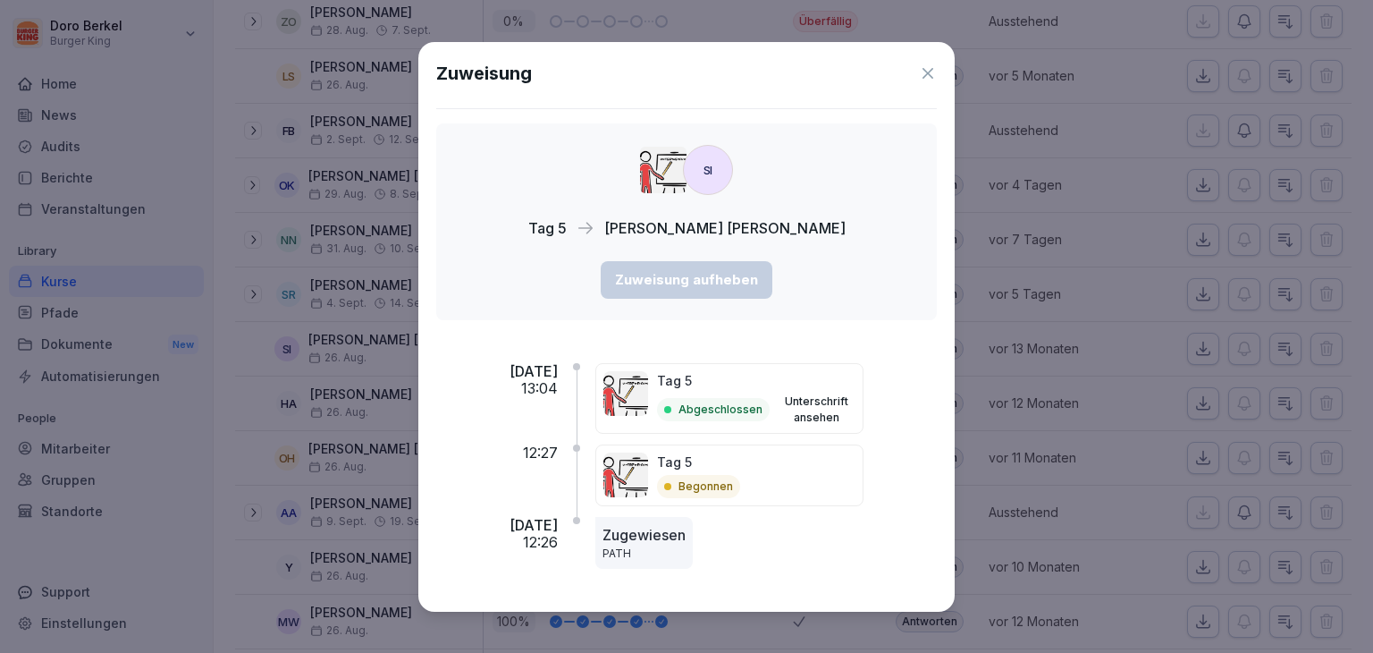
click at [925, 72] on icon at bounding box center [928, 73] width 18 height 18
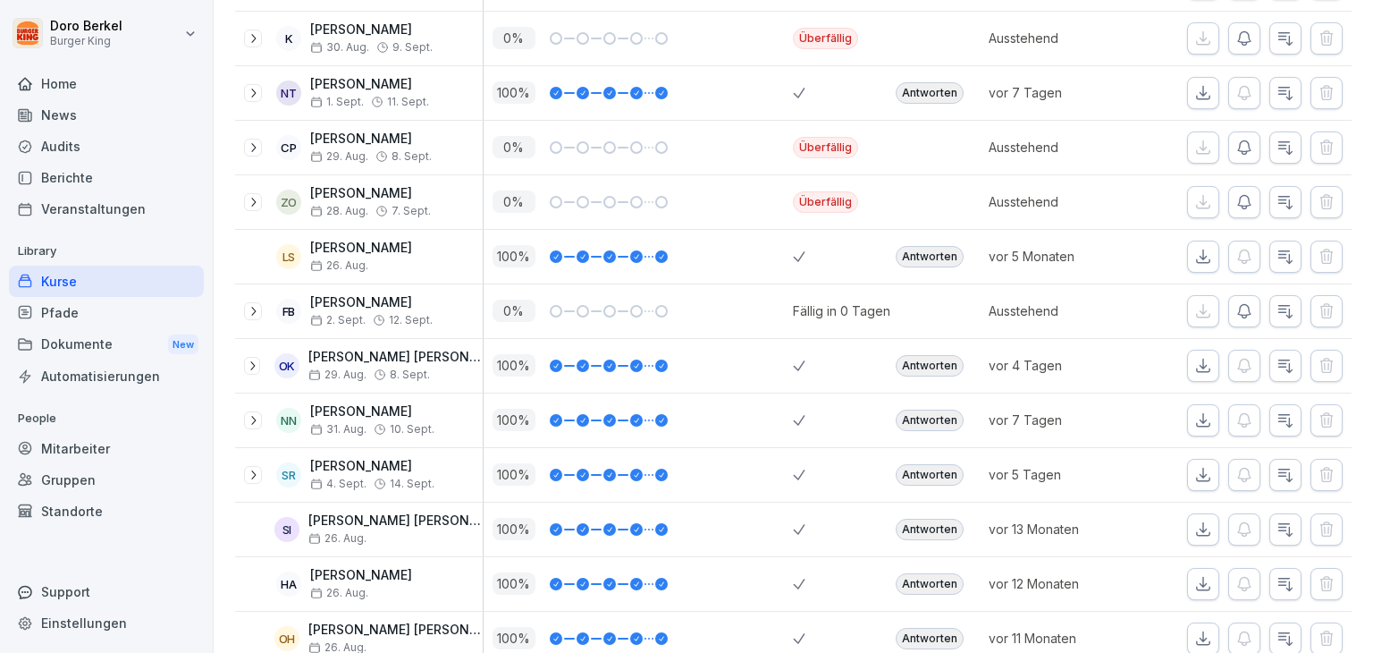
scroll to position [715, 0]
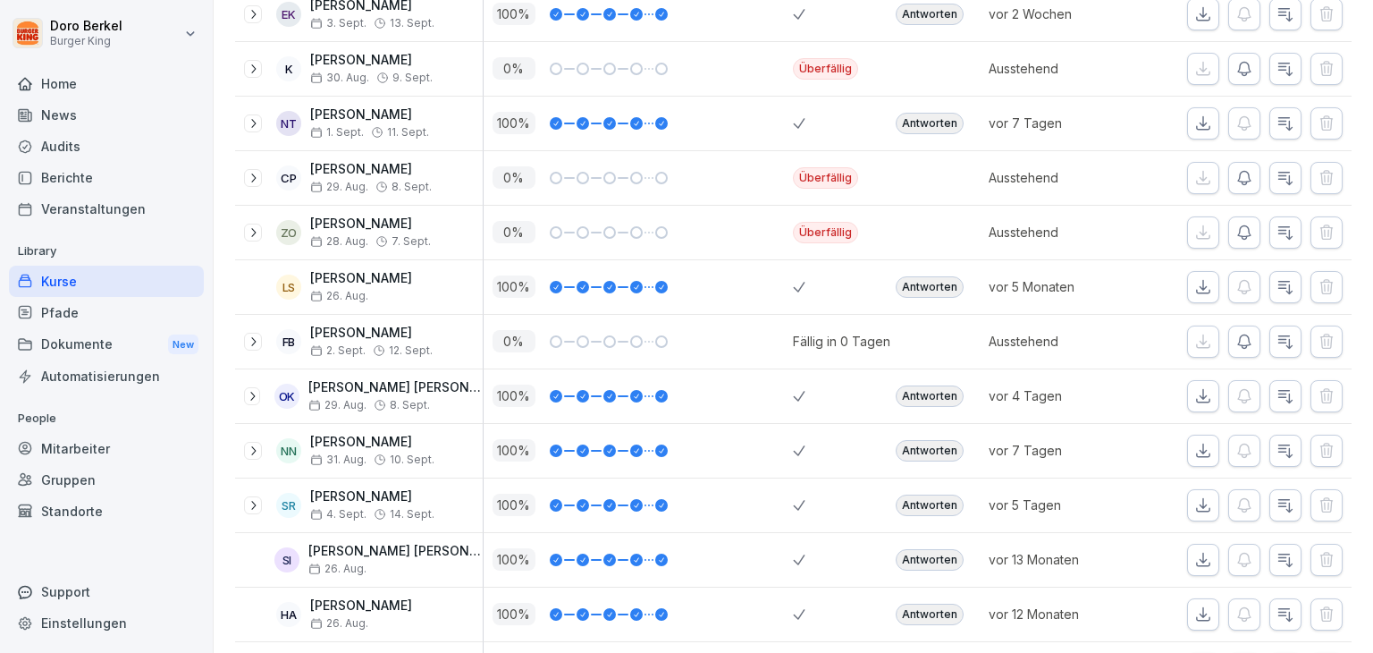
click at [258, 68] on icon at bounding box center [253, 69] width 14 height 14
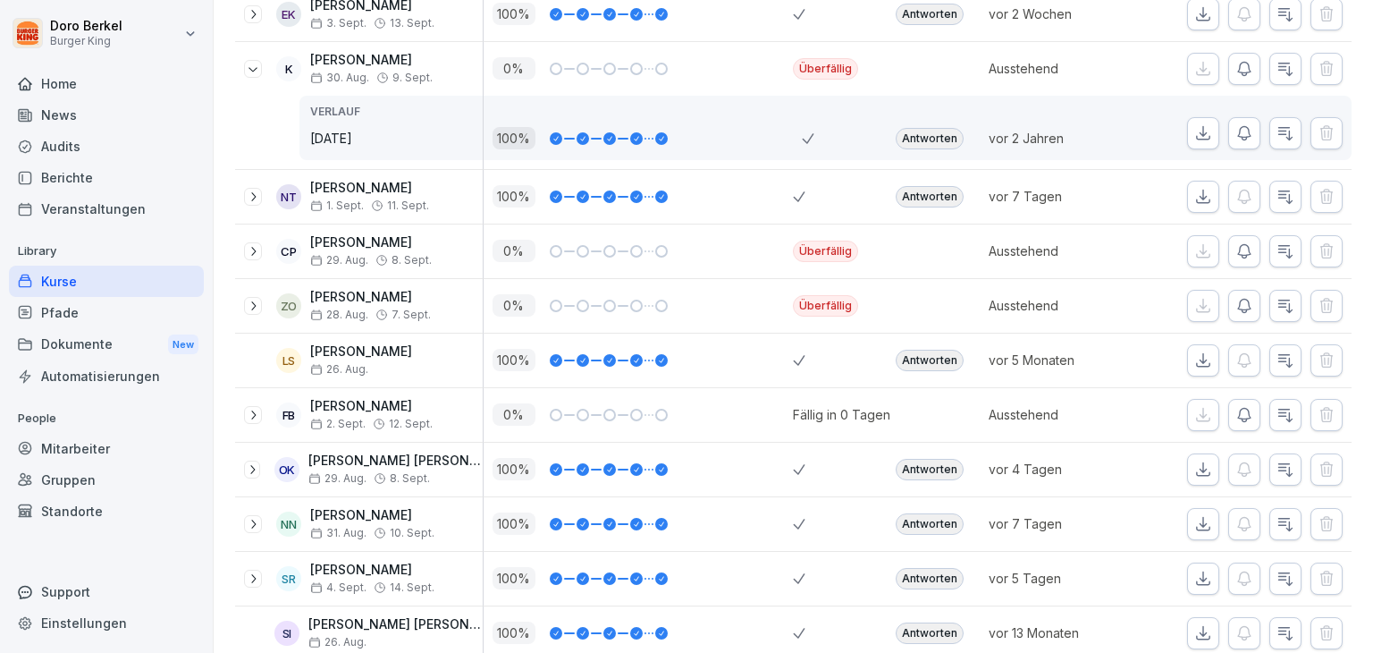
click at [258, 68] on icon at bounding box center [253, 69] width 14 height 14
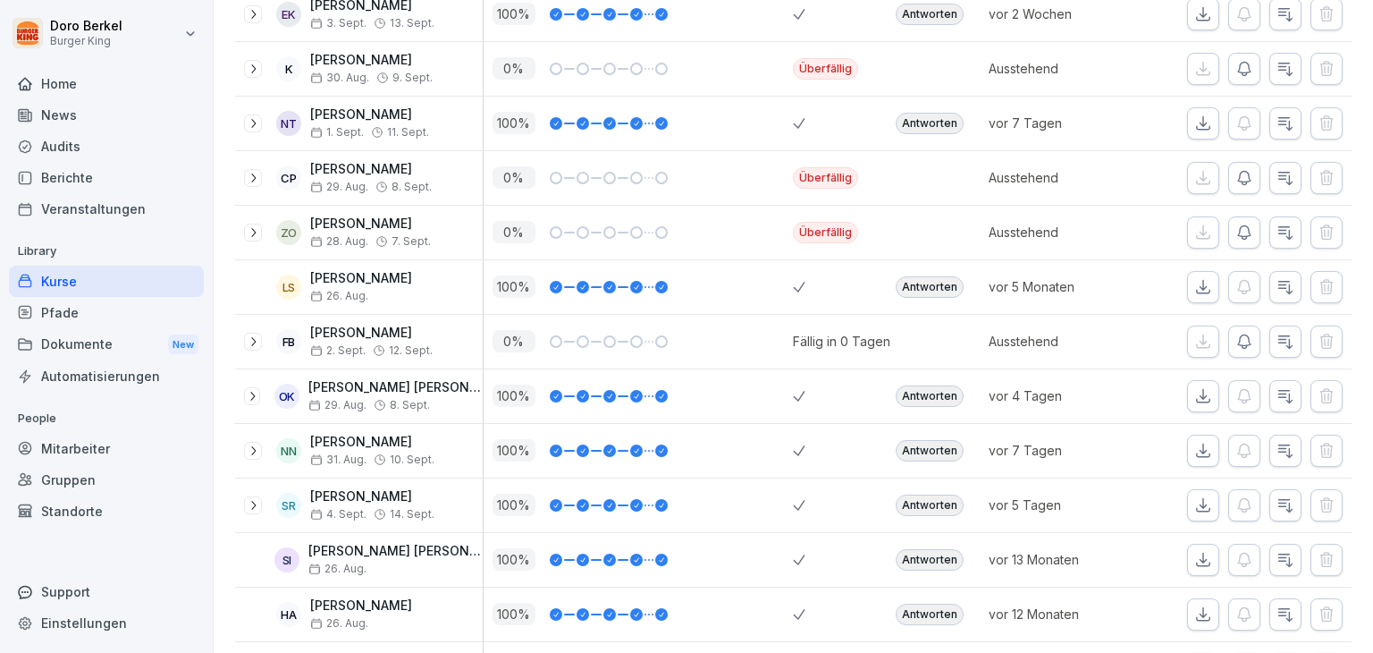
click at [261, 230] on div at bounding box center [253, 233] width 18 height 18
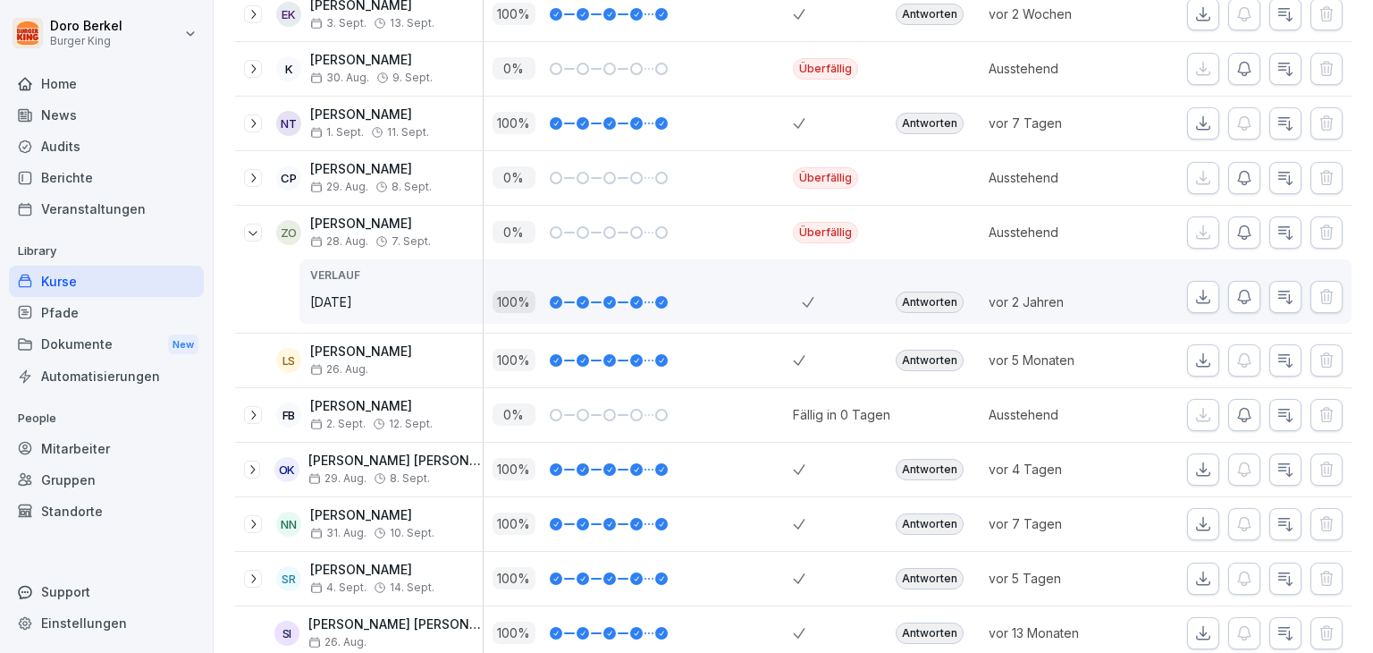
click at [261, 230] on div at bounding box center [253, 233] width 18 height 18
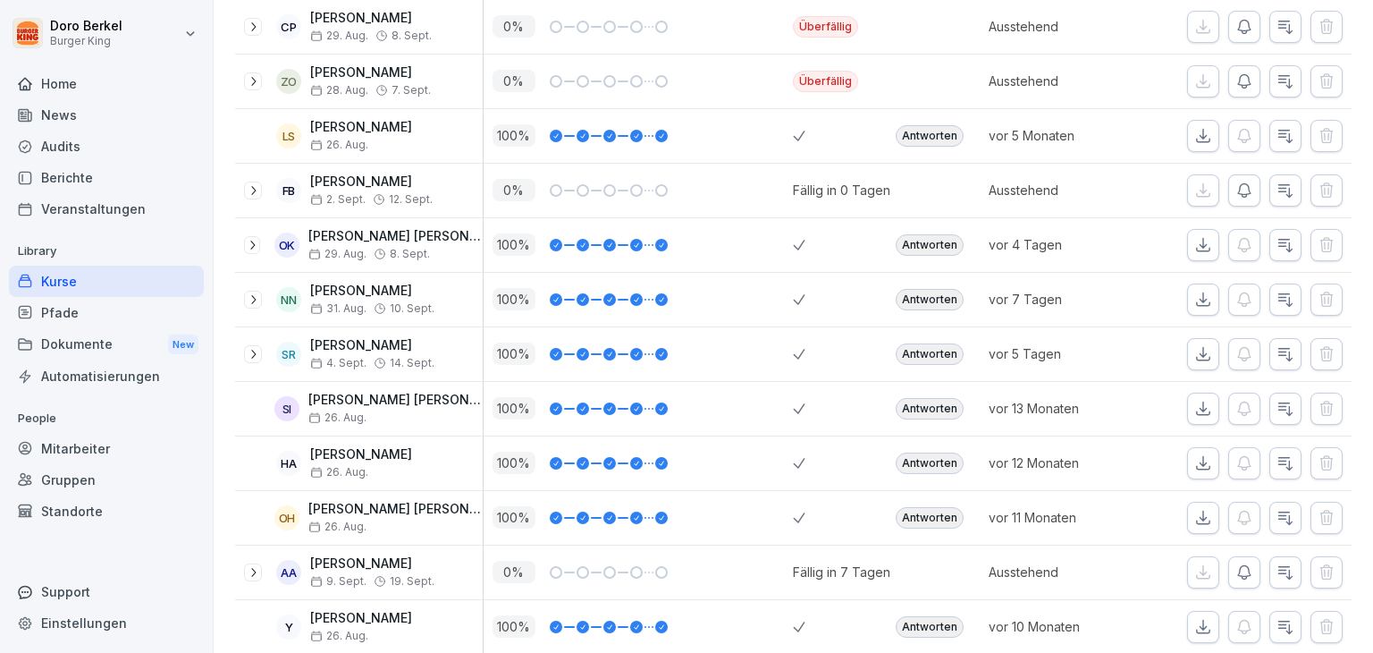
scroll to position [894, 0]
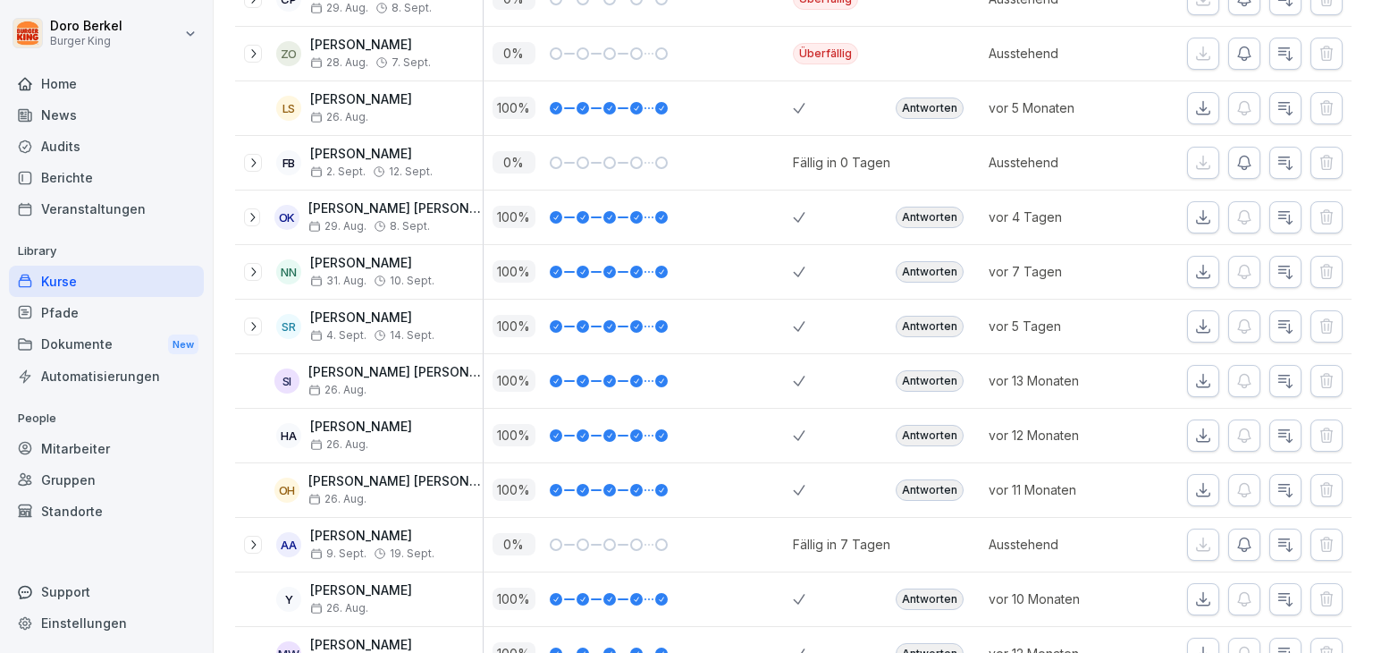
click at [247, 154] on div at bounding box center [253, 163] width 18 height 18
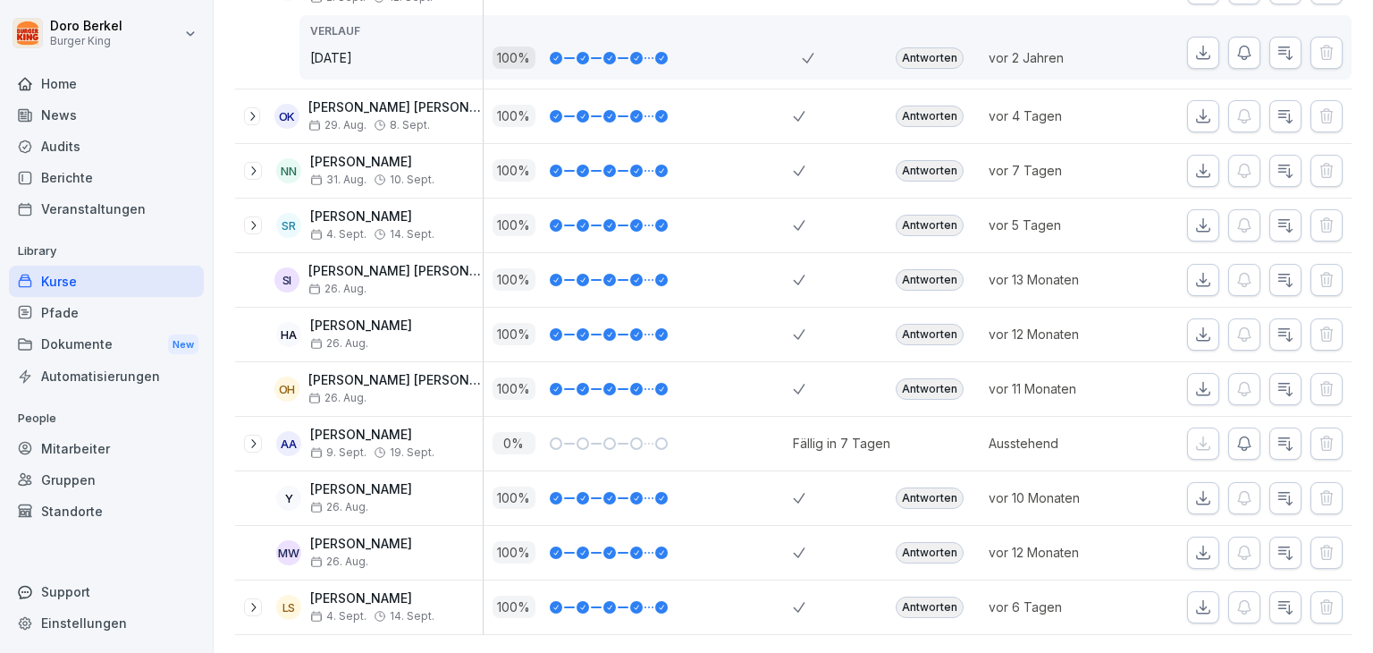
scroll to position [1090, 0]
click at [254, 600] on icon at bounding box center [253, 607] width 14 height 14
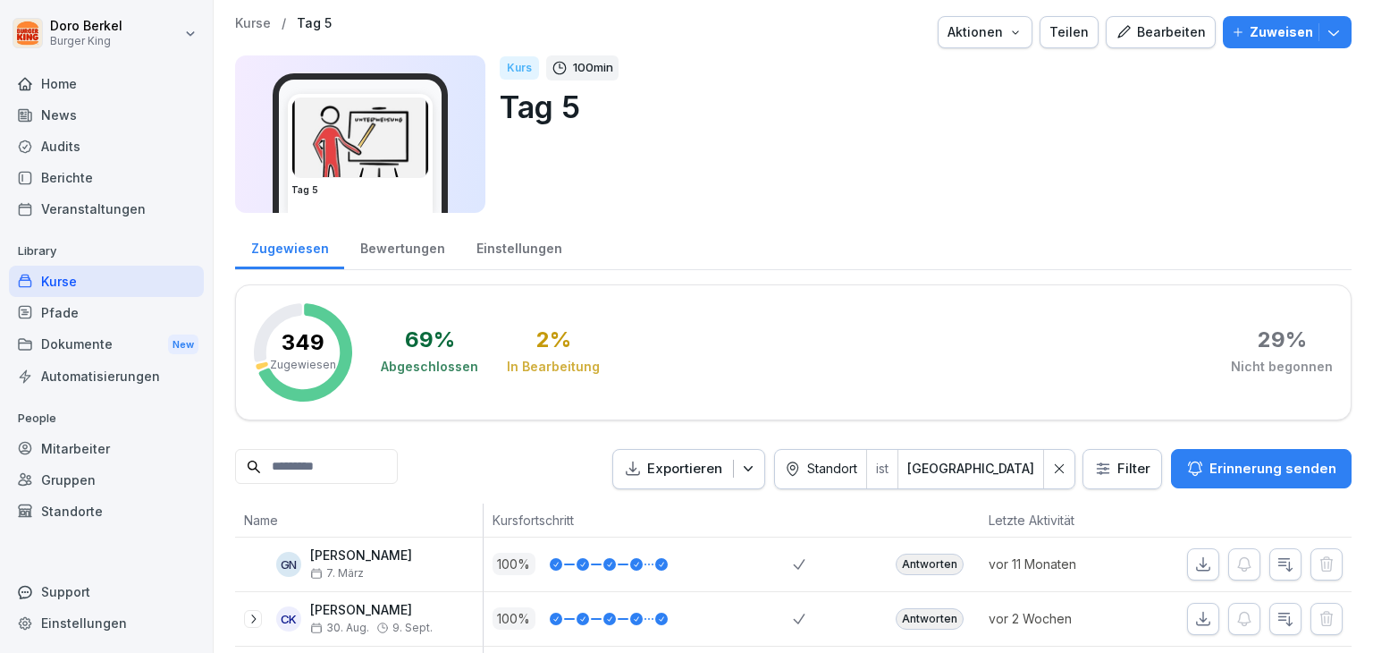
scroll to position [0, 0]
